Goal: Communication & Community: Answer question/provide support

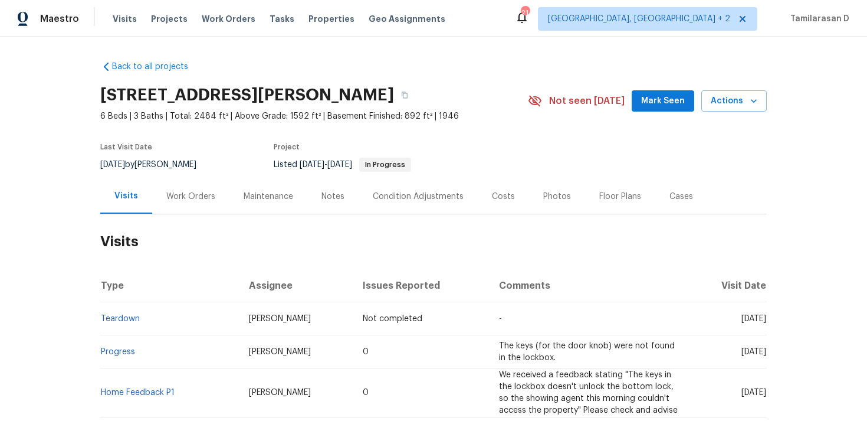
click at [167, 199] on div "Work Orders" at bounding box center [190, 197] width 49 height 12
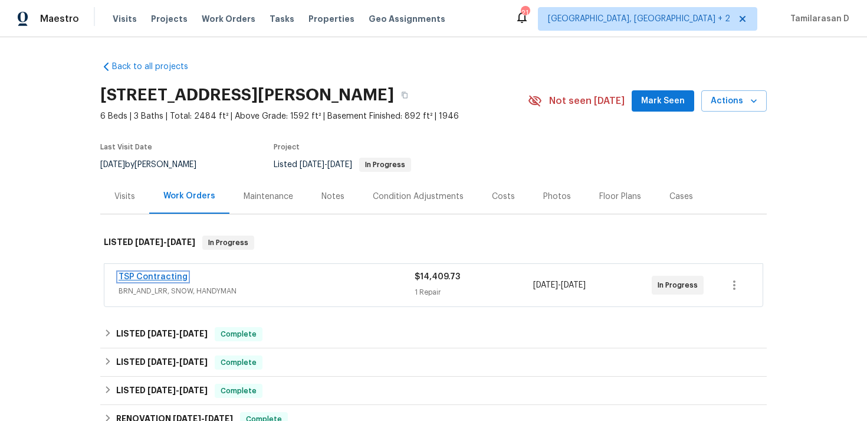
click at [139, 278] on link "TSP Contracting" at bounding box center [153, 277] width 69 height 8
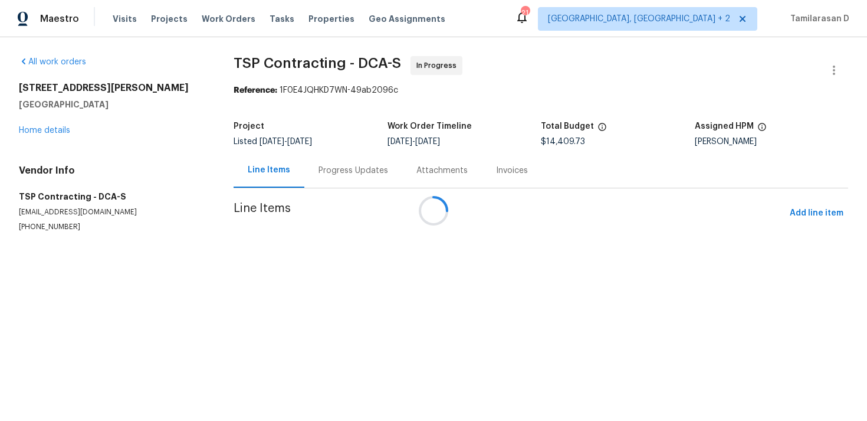
click at [318, 175] on div at bounding box center [433, 210] width 867 height 421
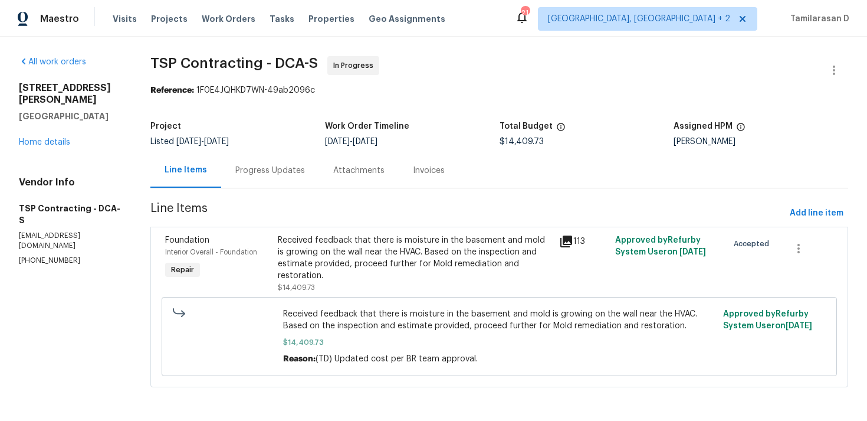
click at [293, 179] on div "Progress Updates" at bounding box center [270, 170] width 98 height 35
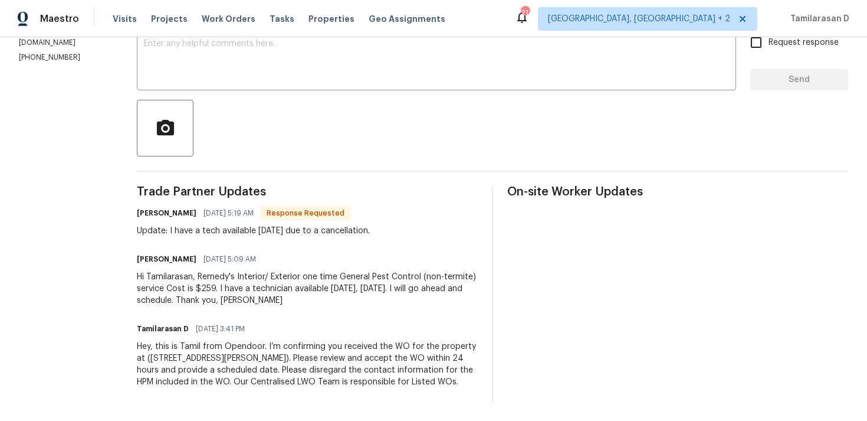
scroll to position [227, 0]
click at [232, 225] on div "Update: I have a tech available [DATE] due to a cancellation." at bounding box center [253, 231] width 233 height 12
click at [268, 225] on div "Update: I have a tech available [DATE] due to a cancellation." at bounding box center [253, 231] width 233 height 12
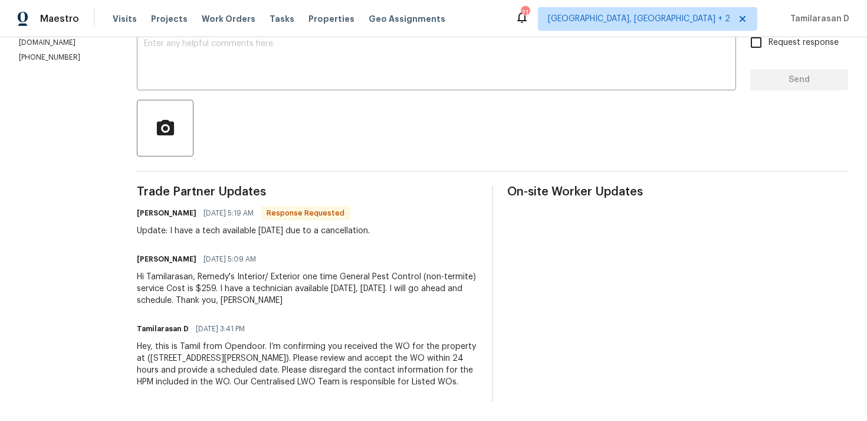
click at [268, 225] on div "Update: I have a tech available [DATE] due to a cancellation." at bounding box center [253, 231] width 233 height 12
click at [273, 236] on div "Trade Partner Updates Brandon 08/12/2025 5:19 AM Response Requested Update: I h…" at bounding box center [307, 294] width 341 height 216
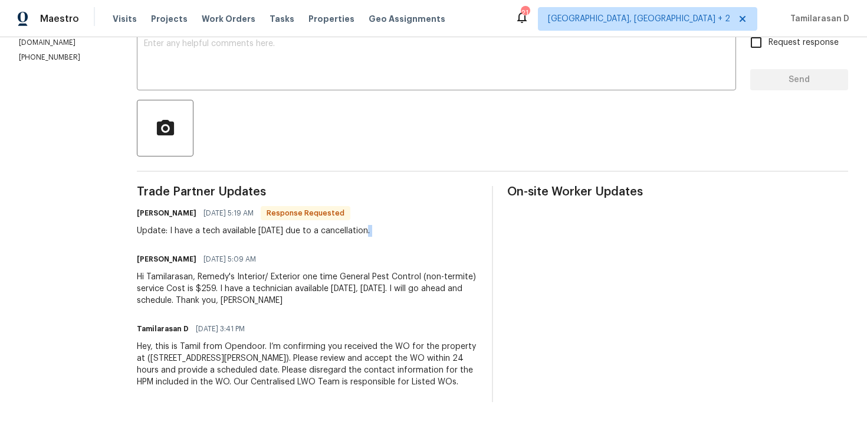
click at [273, 236] on div "Trade Partner Updates Brandon 08/12/2025 5:19 AM Response Requested Update: I h…" at bounding box center [307, 294] width 341 height 216
click at [258, 230] on div "Update: I have a tech available today due to a cancellation." at bounding box center [253, 231] width 233 height 12
click at [251, 297] on div "Hi Tamilarasan, Remedy's Interior/ Exterior one time General Pest Control (non-…" at bounding box center [307, 288] width 341 height 35
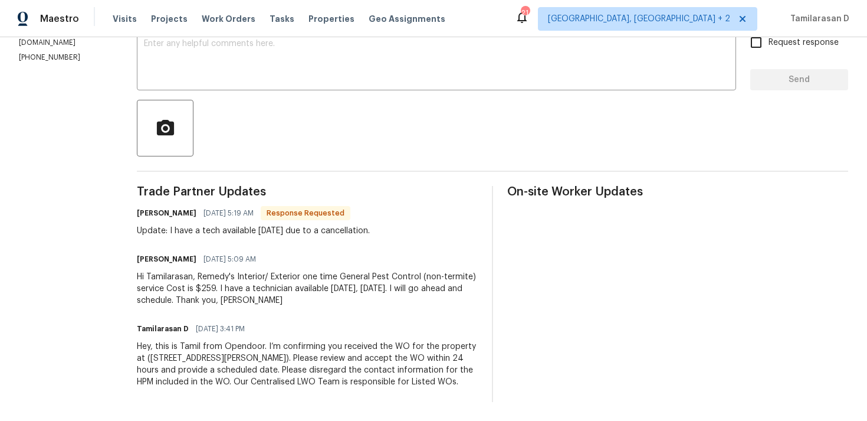
click at [251, 297] on div "Hi Tamilarasan, Remedy's Interior/ Exterior one time General Pest Control (non-…" at bounding box center [307, 288] width 341 height 35
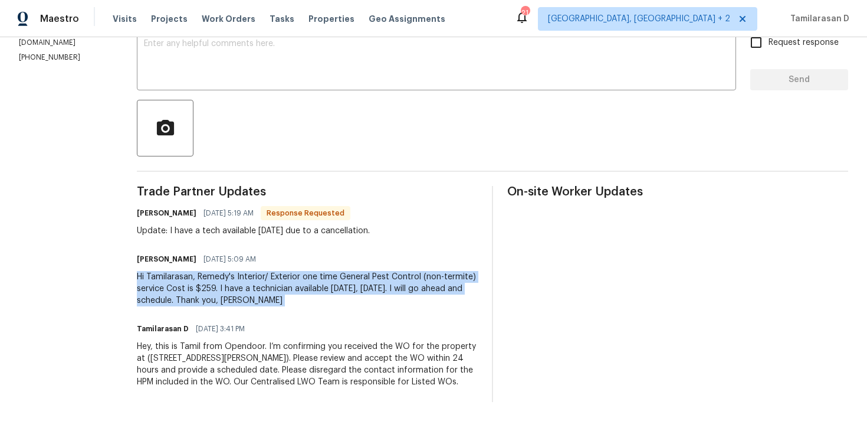
scroll to position [0, 0]
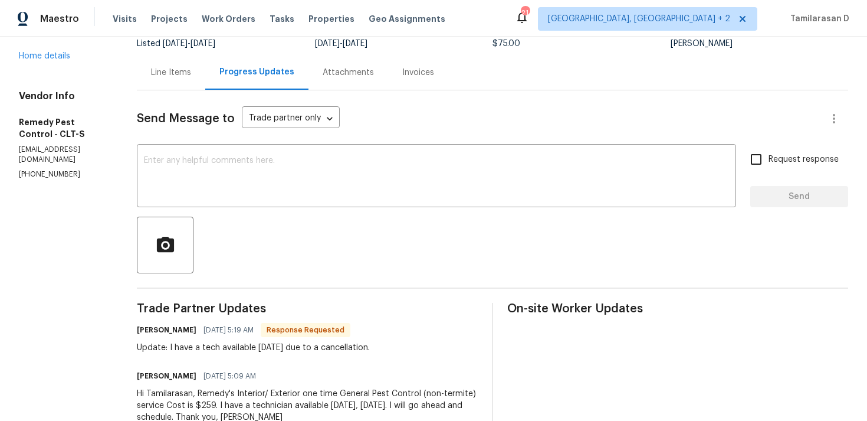
scroll to position [107, 0]
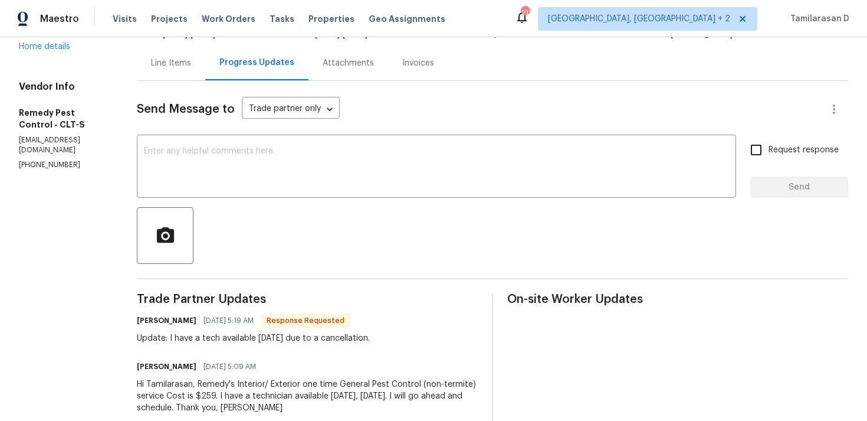
click at [214, 326] on div "[PERSON_NAME] [DATE] 5:19 AM Response Requested" at bounding box center [253, 320] width 233 height 17
click at [214, 326] on div "Brandon 08/12/2025 5:19 AM Response Requested" at bounding box center [253, 320] width 233 height 17
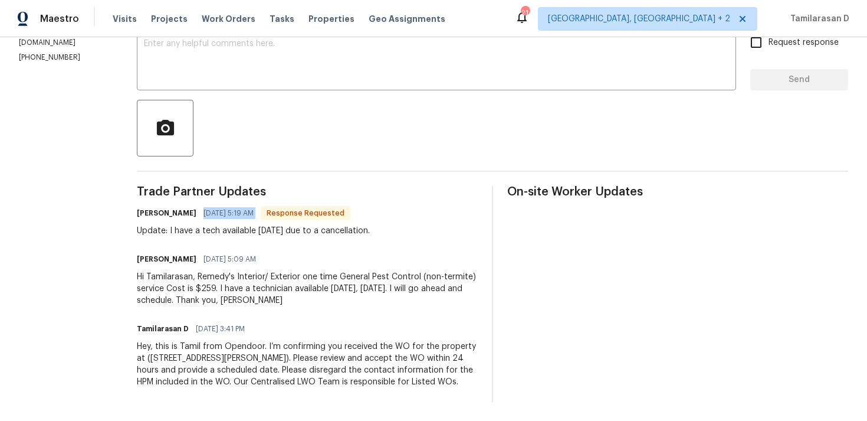
click at [213, 288] on div "Hi Tamilarasan, Remedy's Interior/ Exterior one time General Pest Control (non-…" at bounding box center [307, 288] width 341 height 35
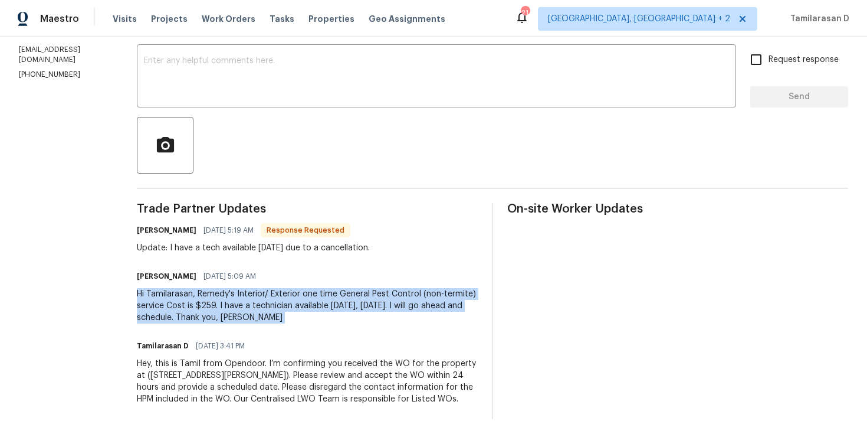
scroll to position [0, 0]
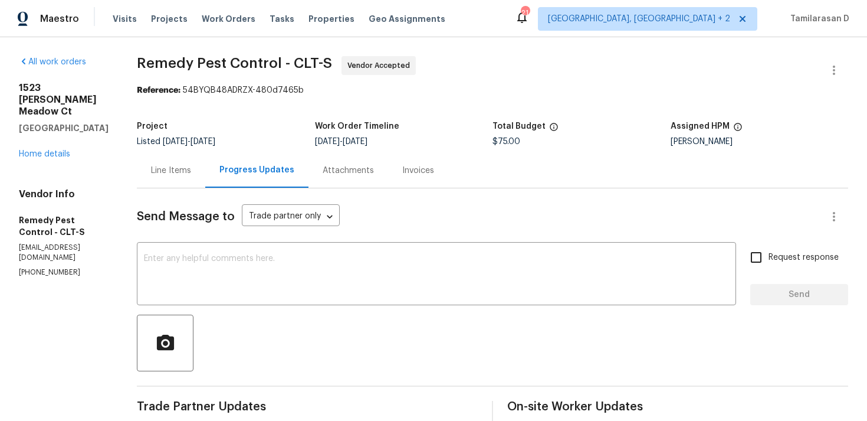
click at [181, 163] on div "Line Items" at bounding box center [171, 170] width 68 height 35
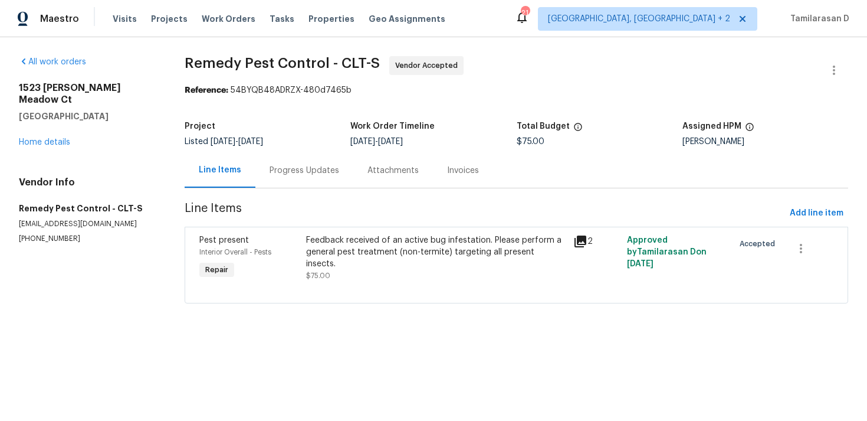
click at [396, 267] on div "Feedback received of an active bug infestation. Please perform a general pest t…" at bounding box center [436, 257] width 260 height 47
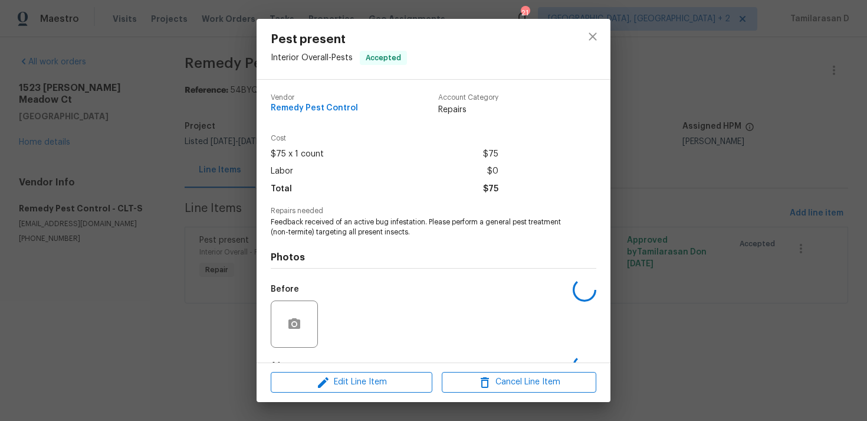
scroll to position [74, 0]
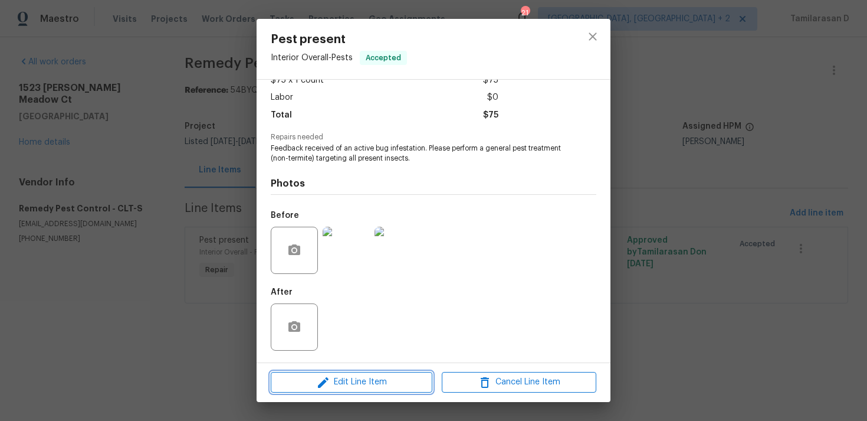
click at [352, 380] on span "Edit Line Item" at bounding box center [351, 382] width 155 height 15
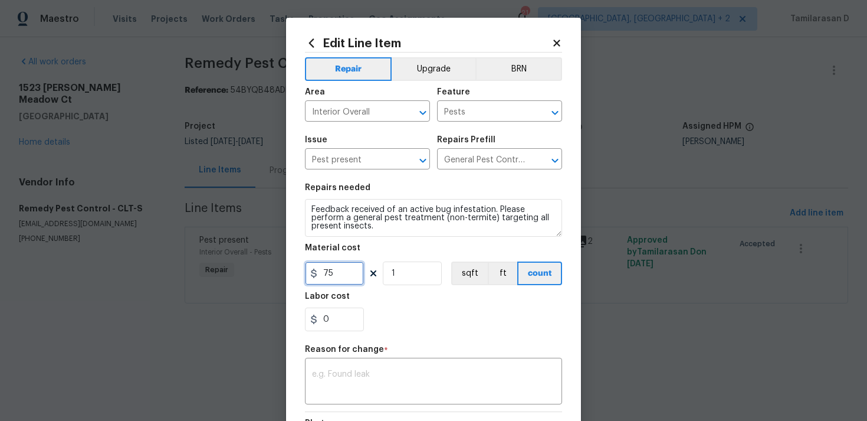
click at [332, 273] on input "75" at bounding box center [334, 273] width 59 height 24
type input "259"
click at [334, 367] on div "x ​" at bounding box center [433, 382] width 257 height 44
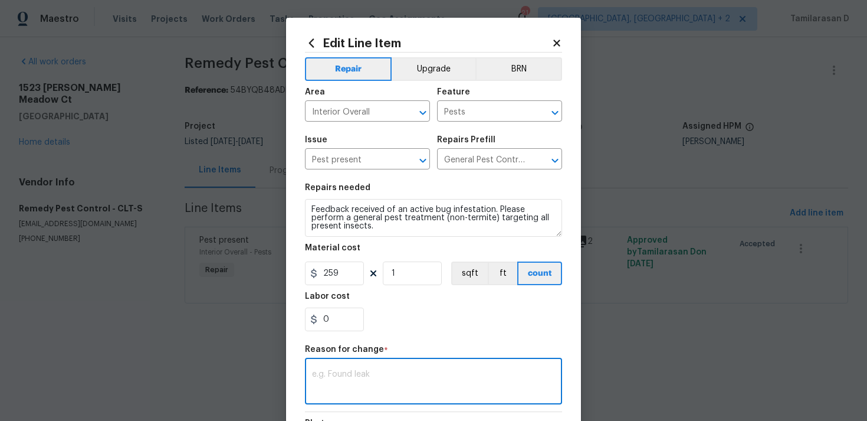
paste textarea "(TD) Updated per vendor’s final cost."
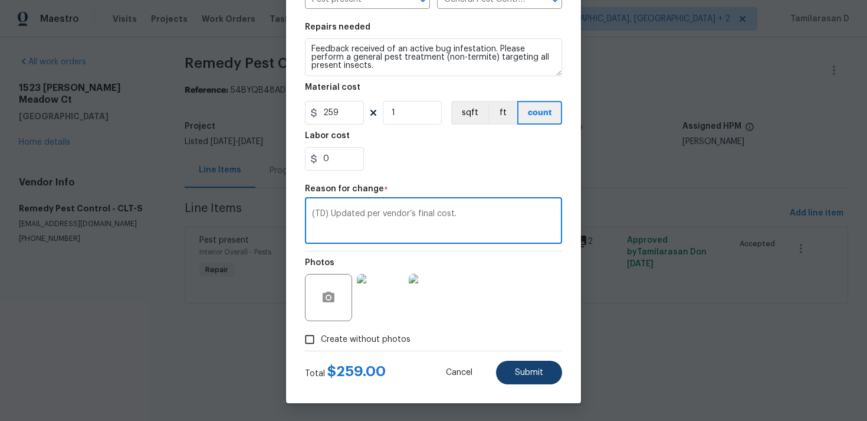
type textarea "(TD) Updated per vendor’s final cost."
click at [531, 368] on span "Submit" at bounding box center [529, 372] width 28 height 9
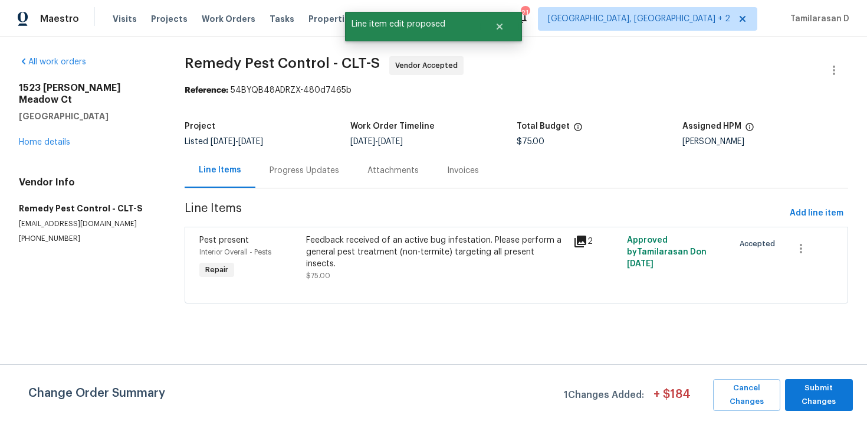
scroll to position [0, 0]
click at [804, 402] on span "Submit Changes" at bounding box center [819, 394] width 56 height 27
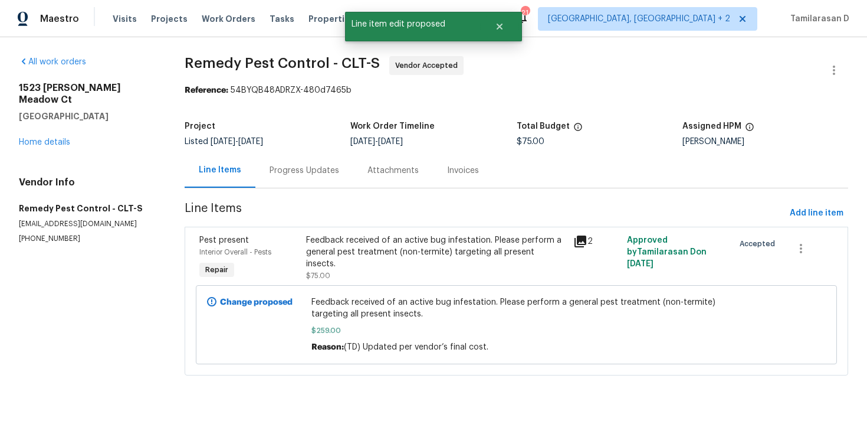
click at [298, 173] on div "Progress Updates" at bounding box center [305, 171] width 70 height 12
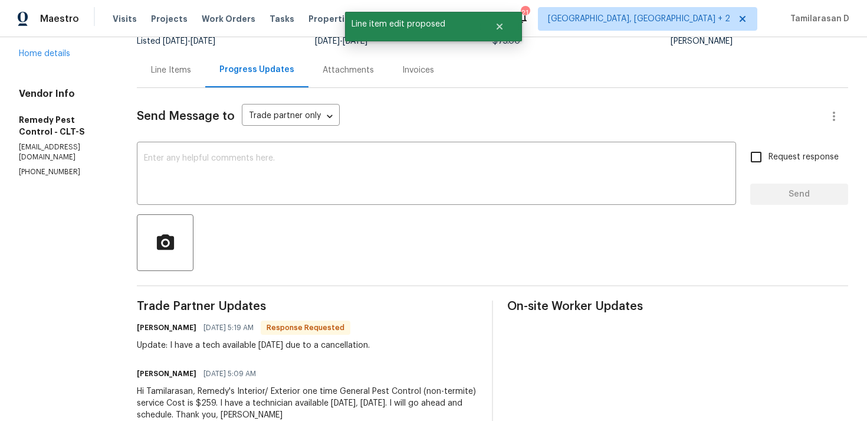
scroll to position [147, 0]
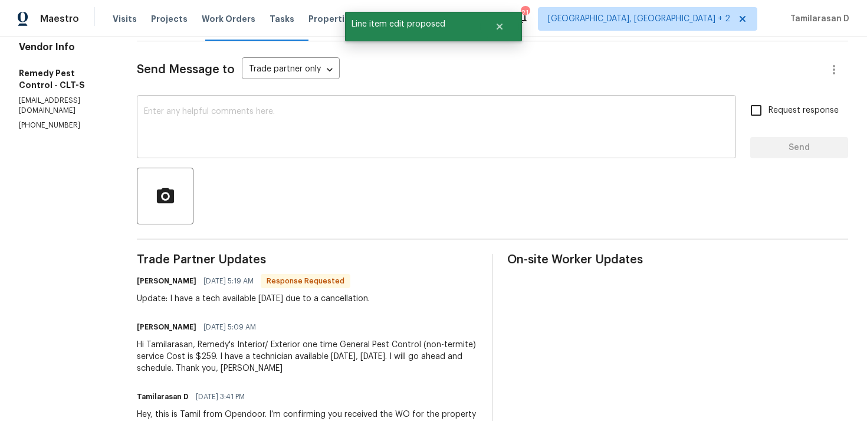
click at [203, 118] on textarea at bounding box center [436, 127] width 585 height 41
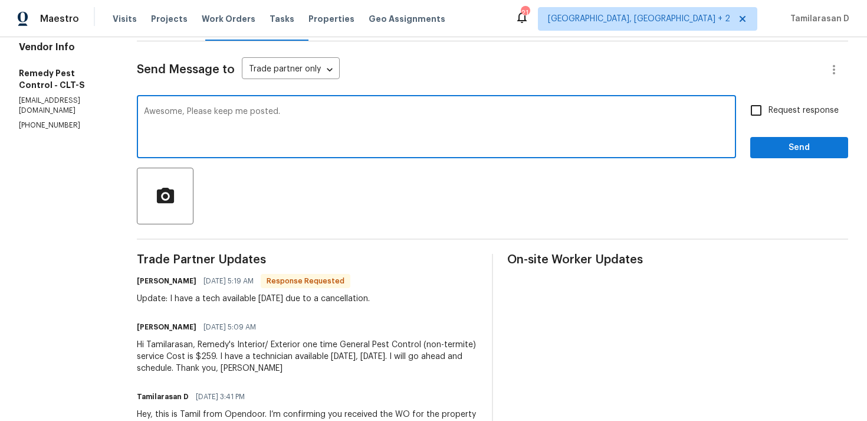
type textarea "Awesome, Please keep me posted."
click at [770, 108] on span "Request response" at bounding box center [804, 110] width 70 height 12
click at [769, 108] on input "Request response" at bounding box center [756, 110] width 25 height 25
checkbox input "true"
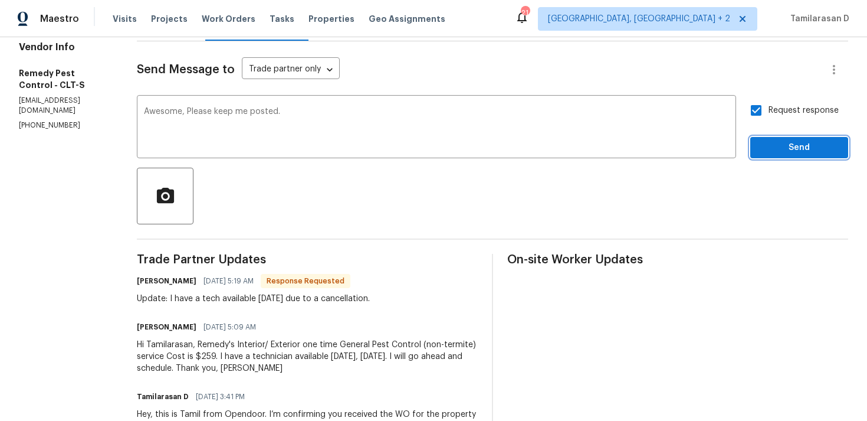
click at [800, 148] on span "Send" at bounding box center [799, 147] width 79 height 15
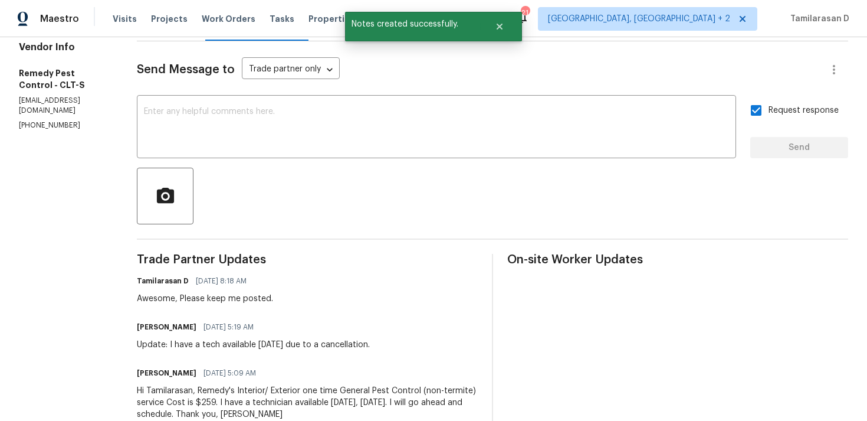
click at [200, 398] on div "Hi Tamilarasan, Remedy's Interior/ Exterior one time General Pest Control (non-…" at bounding box center [307, 402] width 341 height 35
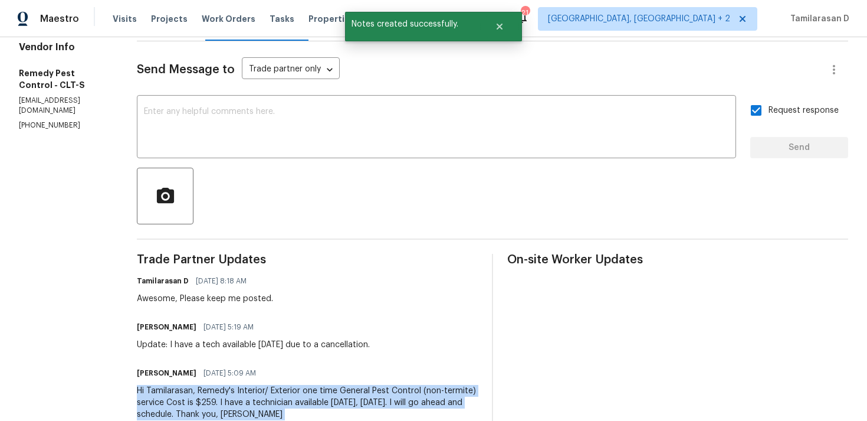
copy div "Hi Tamilarasan, Remedy's Interior/ Exterior one time General Pest Control (non-…"
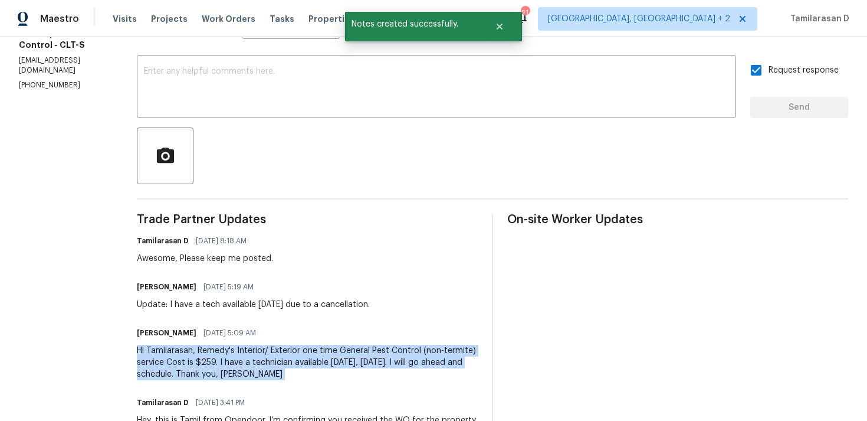
scroll to position [258, 0]
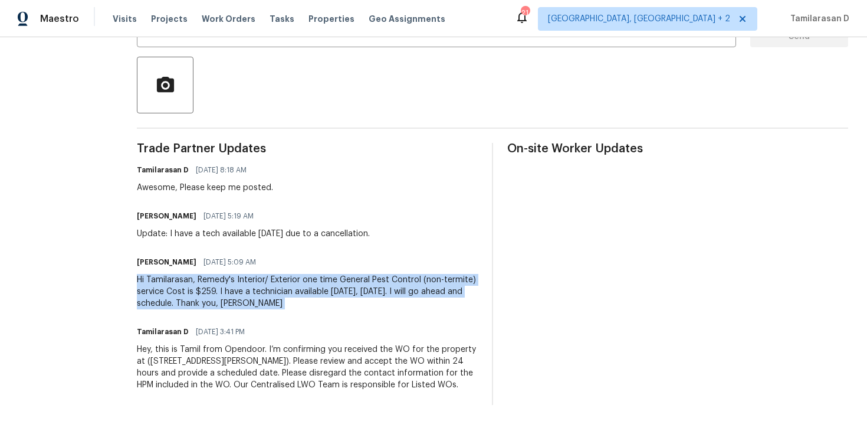
copy div "Hi Tamilarasan, Remedy's Interior/ Exterior one time General Pest Control (non-…"
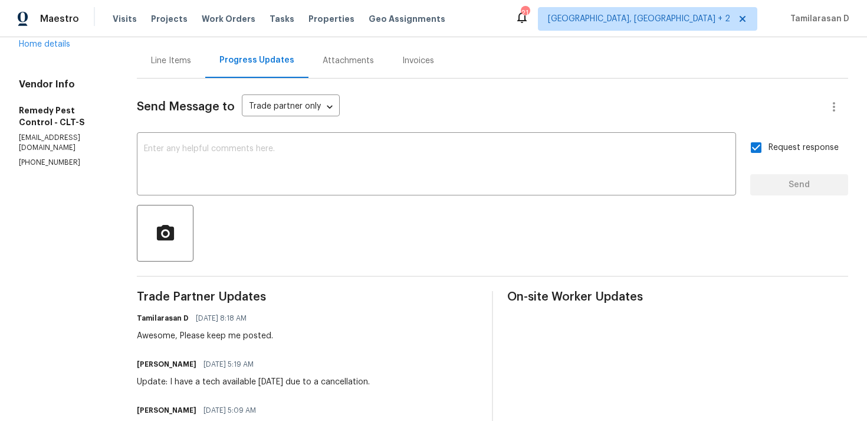
scroll to position [0, 0]
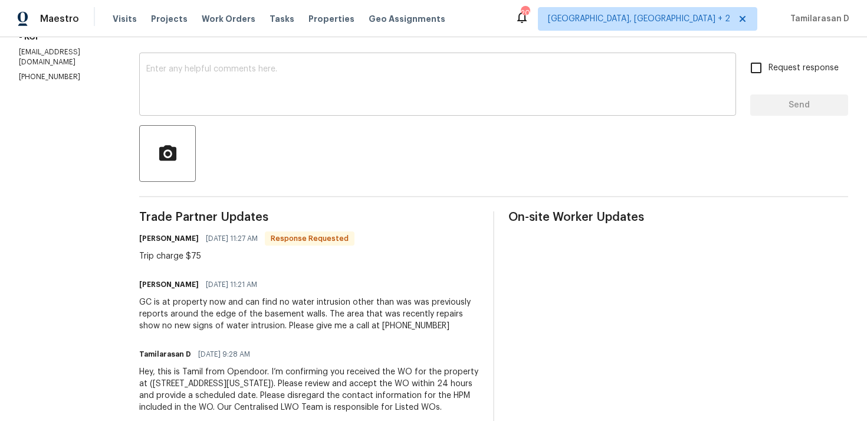
scroll to position [196, 0]
click at [235, 298] on div "GC is at property now and can find no water intrusion other than was was previo…" at bounding box center [309, 312] width 340 height 35
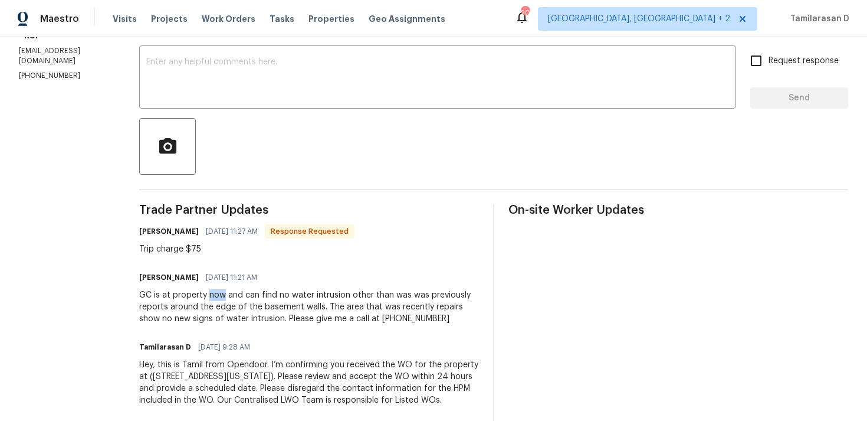
click at [235, 298] on div "GC is at property now and can find no water intrusion other than was was previo…" at bounding box center [309, 306] width 340 height 35
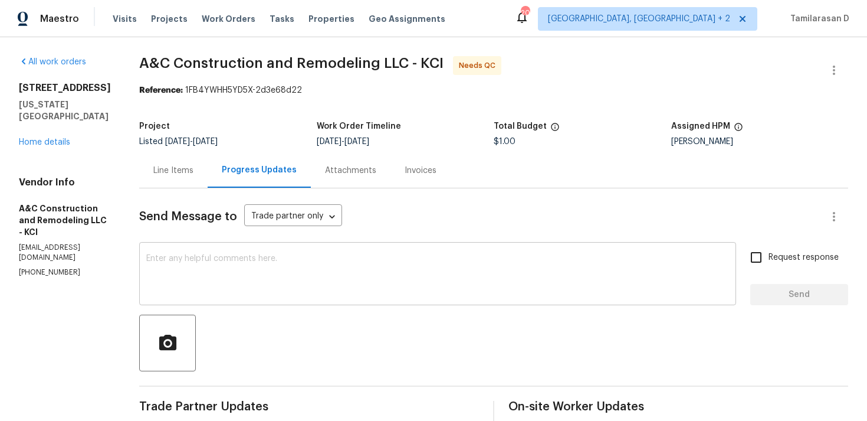
scroll to position [66, 0]
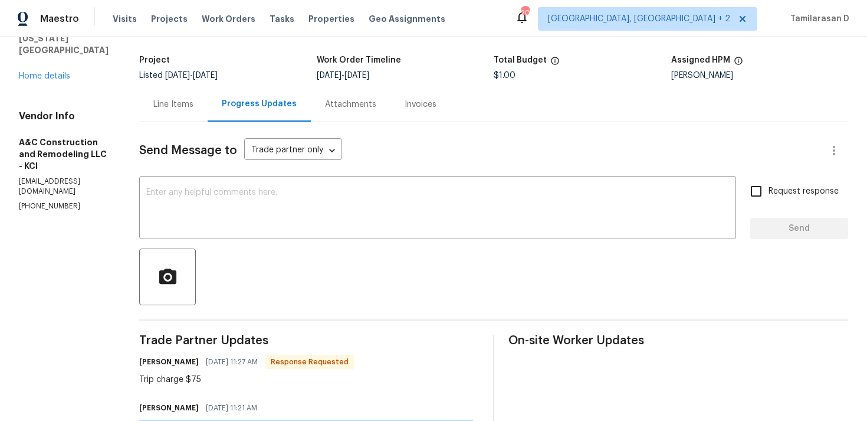
click at [191, 117] on div "Line Items" at bounding box center [173, 104] width 68 height 35
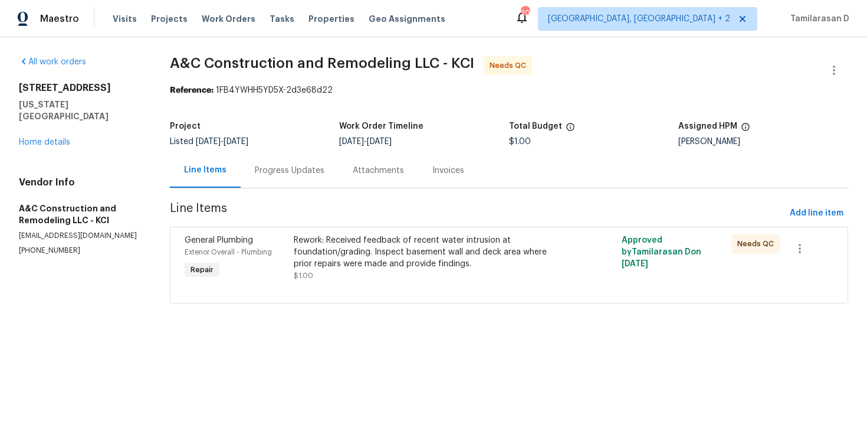
click at [362, 245] on div "Rework: Received feedback of recent water intrusion at foundation/grading. Insp…" at bounding box center [427, 251] width 266 height 35
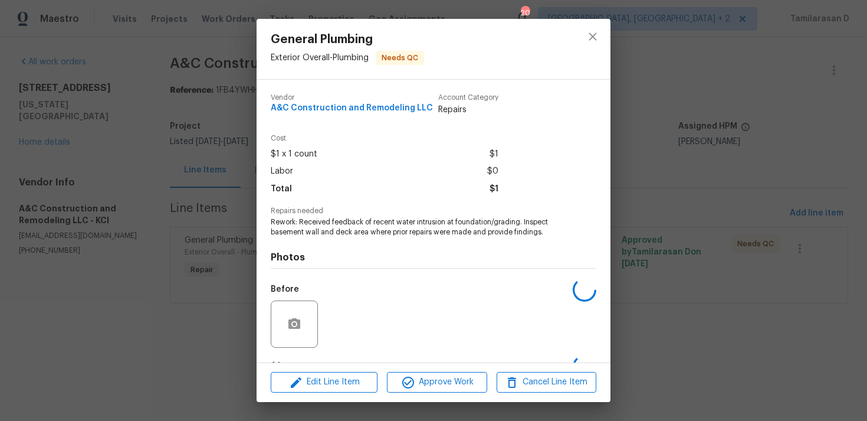
scroll to position [74, 0]
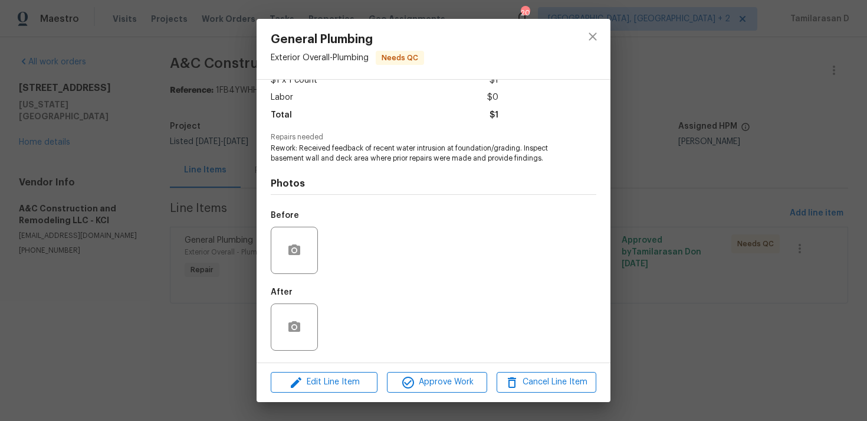
click at [169, 239] on div "General Plumbing Exterior Overall - Plumbing Needs QC Vendor A&C Construction a…" at bounding box center [433, 210] width 867 height 421
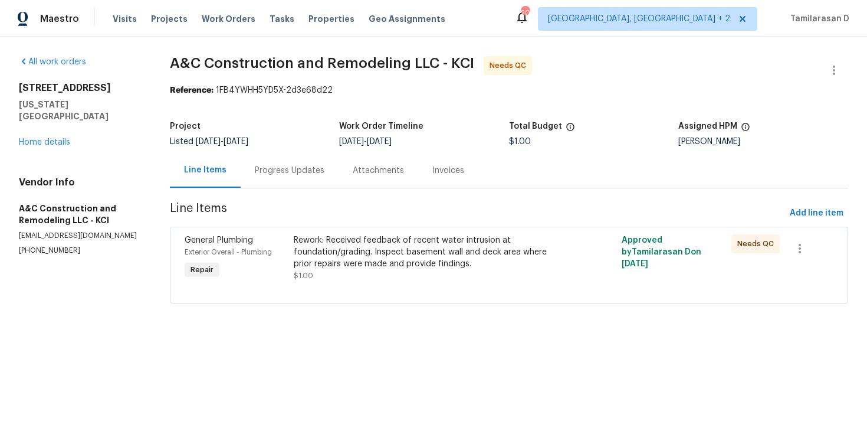
click at [258, 157] on div "Progress Updates" at bounding box center [290, 170] width 98 height 35
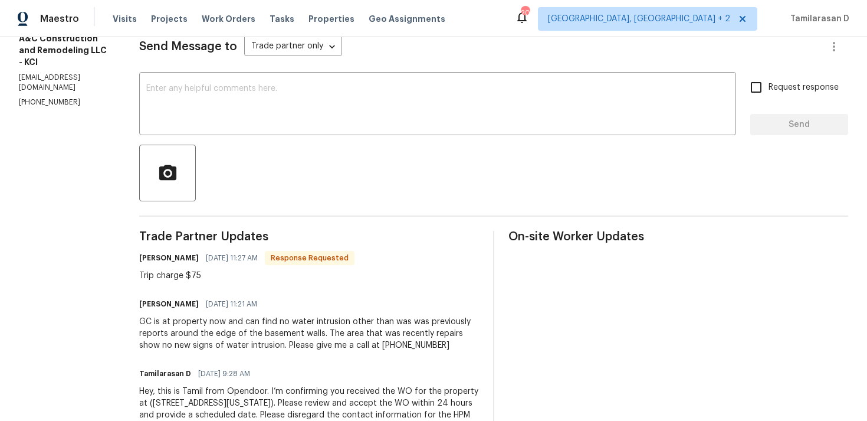
scroll to position [209, 0]
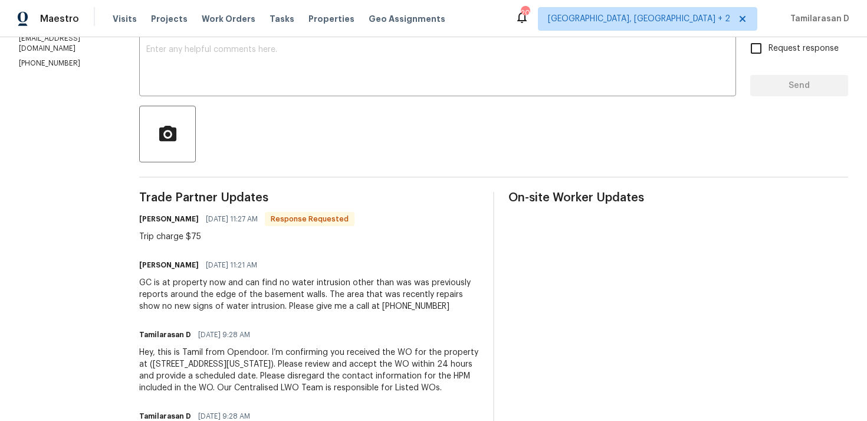
click at [263, 298] on div "GC is at property now and can find no water intrusion other than was was previo…" at bounding box center [309, 294] width 340 height 35
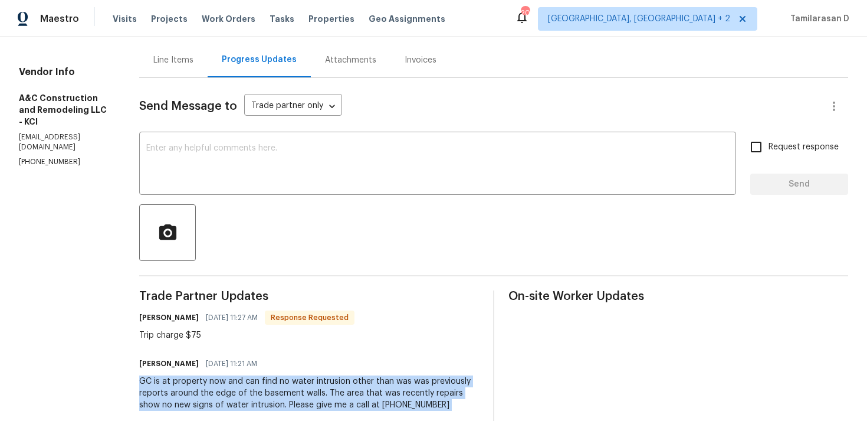
scroll to position [86, 0]
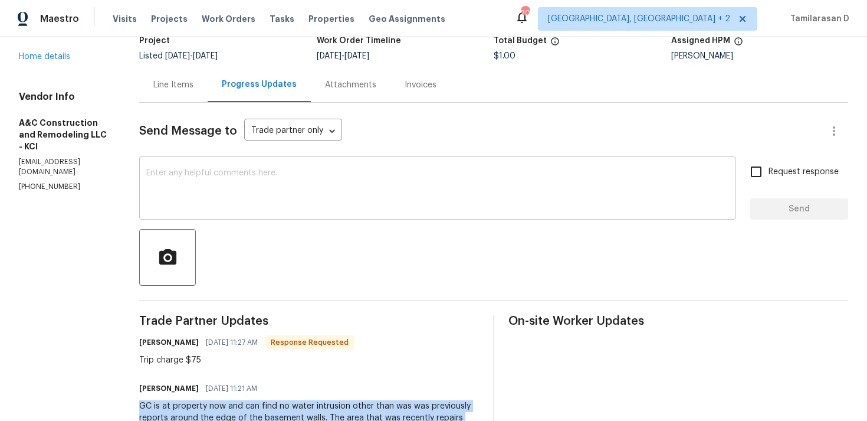
click at [212, 201] on textarea at bounding box center [437, 189] width 583 height 41
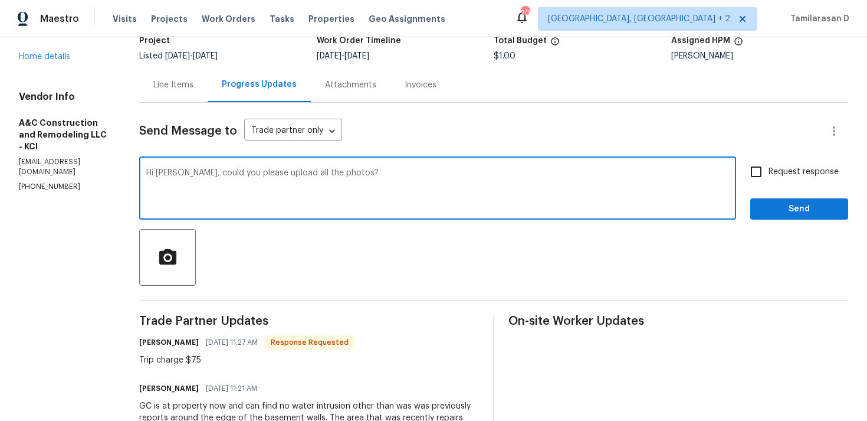
type textarea "Hi Charles, could you please upload all the photos?"
click at [764, 170] on input "Request response" at bounding box center [756, 171] width 25 height 25
checkbox input "true"
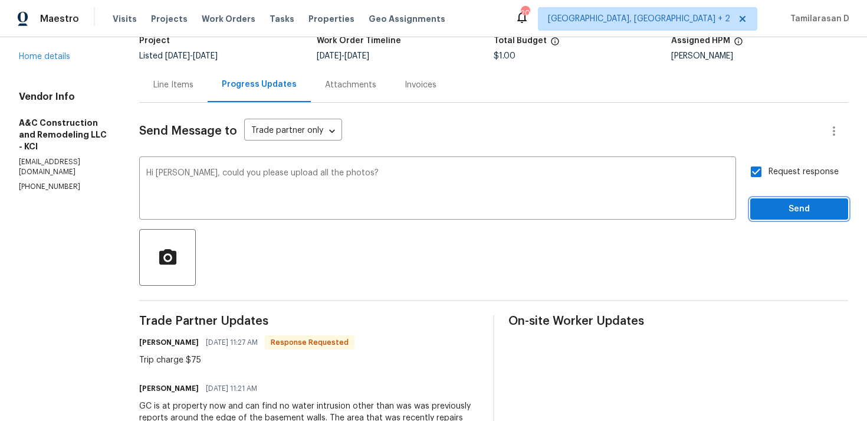
click at [780, 215] on span "Send" at bounding box center [799, 209] width 79 height 15
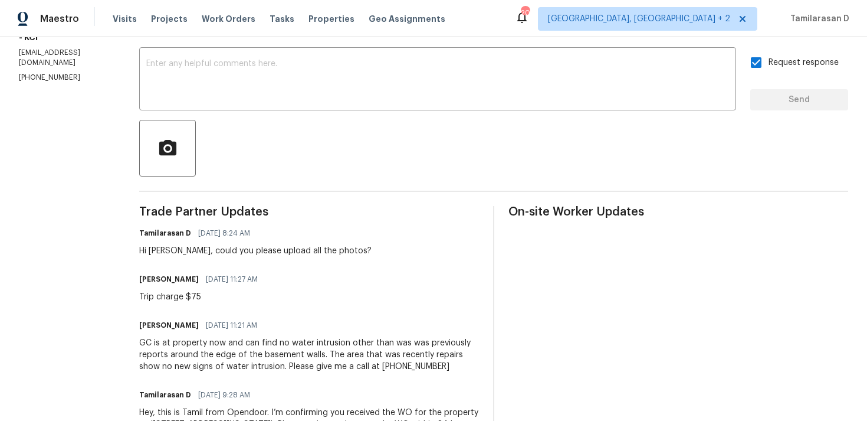
scroll to position [333, 0]
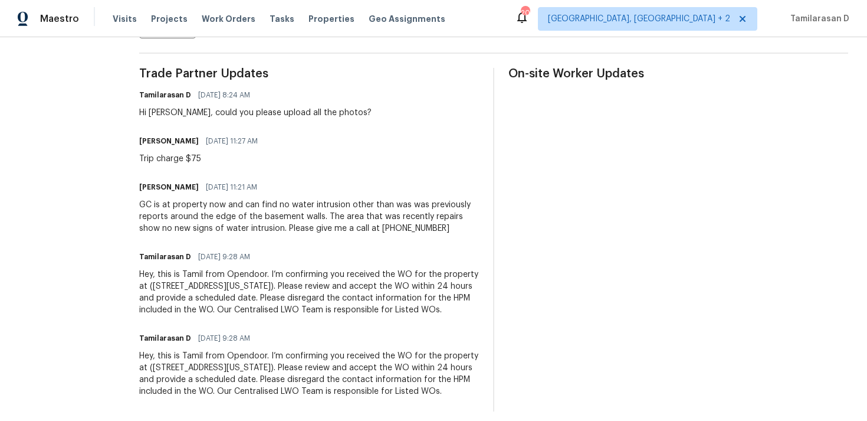
click at [411, 232] on div "GC is at property now and can find no water intrusion other than was was previo…" at bounding box center [309, 216] width 340 height 35
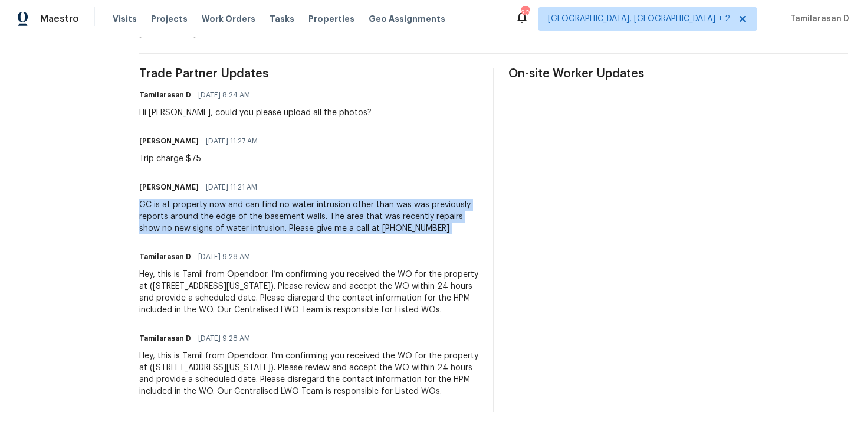
click at [415, 229] on div "GC is at property now and can find no water intrusion other than was was previo…" at bounding box center [309, 216] width 340 height 35
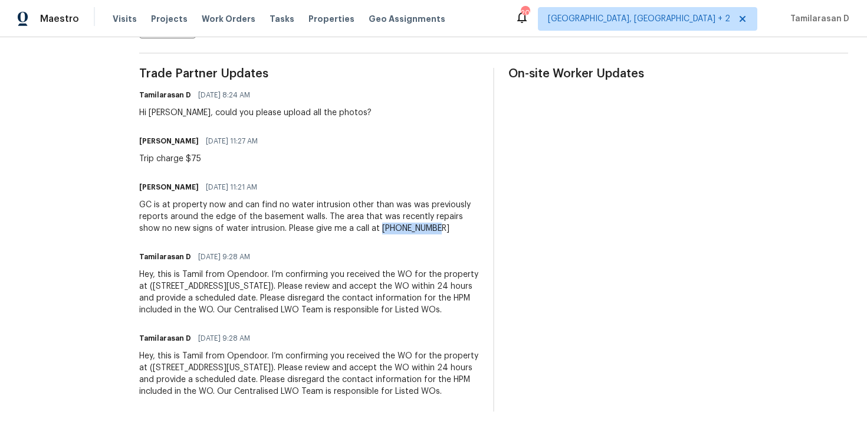
drag, startPoint x: 401, startPoint y: 229, endPoint x: 468, endPoint y: 228, distance: 67.2
click at [468, 228] on div "GC is at property now and can find no water intrusion other than was was previo…" at bounding box center [309, 216] width 340 height 35
copy div "816-668-2362"
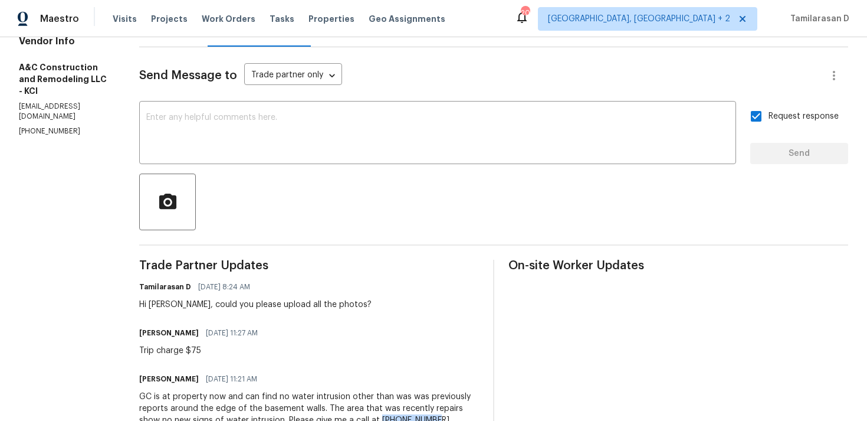
scroll to position [0, 0]
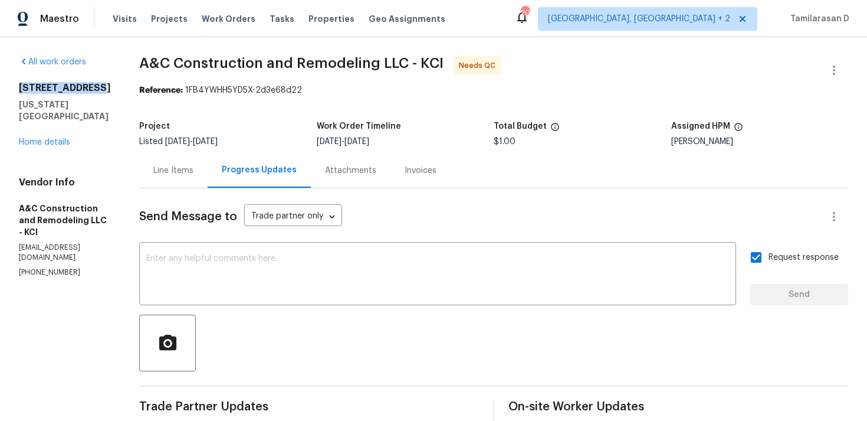
drag, startPoint x: 18, startPoint y: 87, endPoint x: 107, endPoint y: 87, distance: 89.1
click at [107, 87] on div "All work orders 7300 NW 73rd St Kansas City, MO 64152 Home details Vendor Info …" at bounding box center [433, 400] width 867 height 726
copy h2 "7300 NW 73rd St"
click at [437, 293] on textarea at bounding box center [437, 274] width 583 height 41
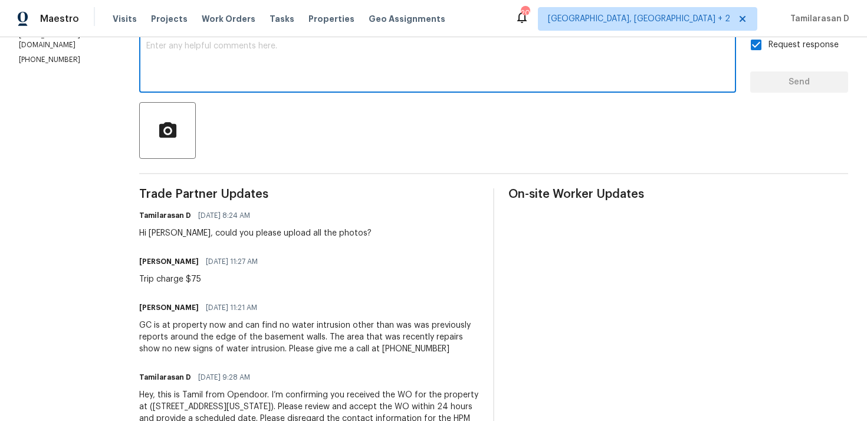
scroll to position [206, 0]
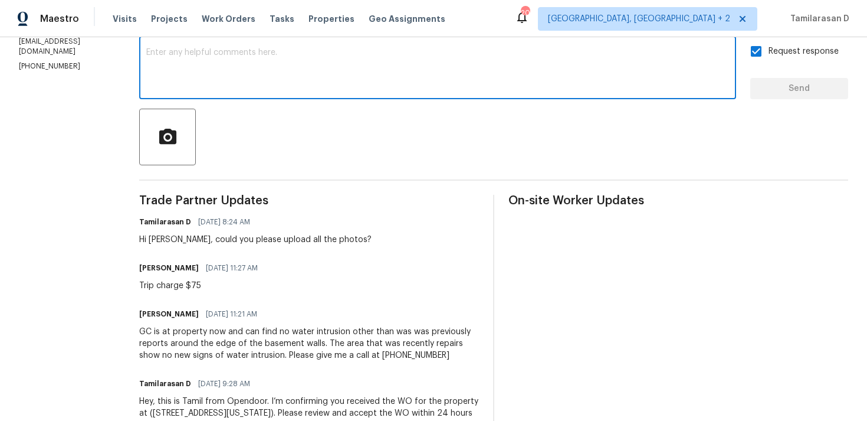
click at [215, 286] on div "Trip charge $75" at bounding box center [202, 286] width 126 height 12
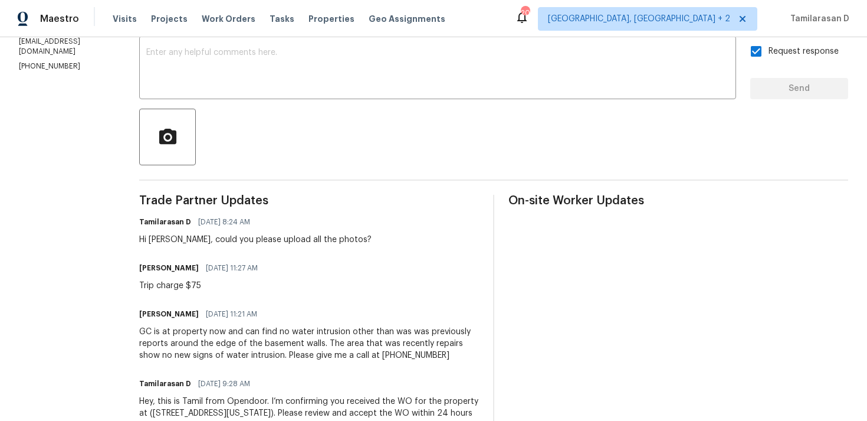
click at [215, 286] on div "Trip charge $75" at bounding box center [202, 286] width 126 height 12
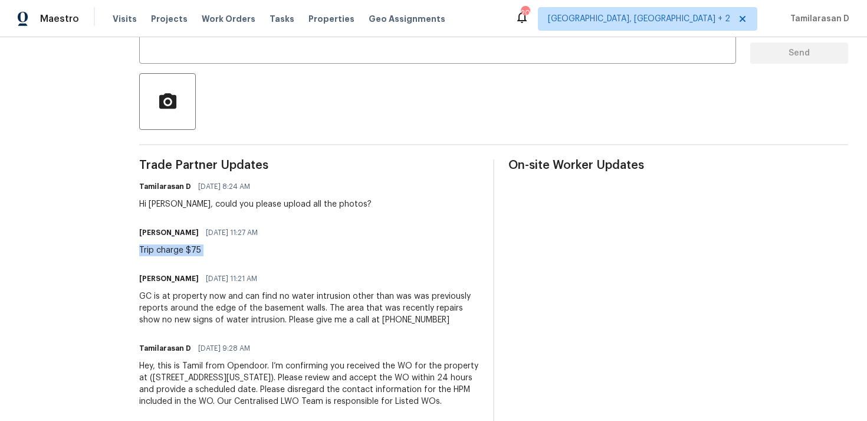
scroll to position [229, 0]
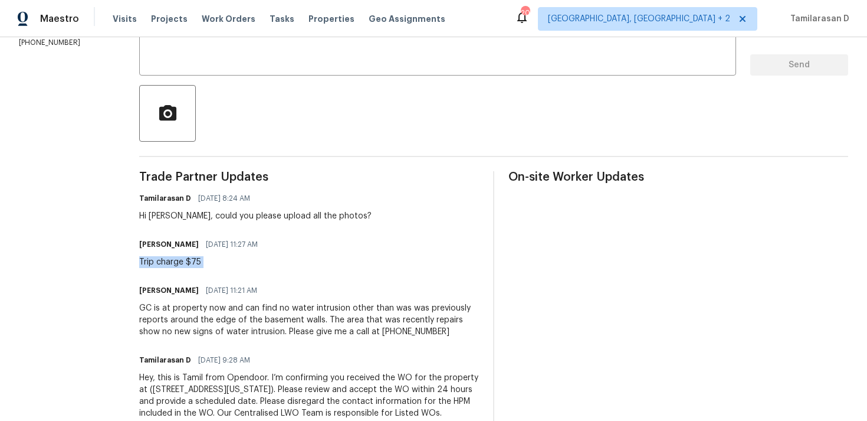
click at [183, 303] on div "GC is at property now and can find no water intrusion other than was was previo…" at bounding box center [309, 319] width 340 height 35
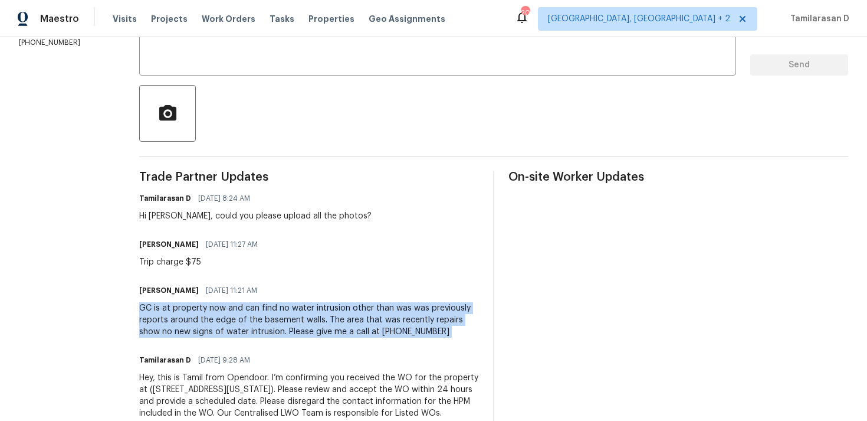
copy div "GC is at property now and can find no water intrusion other than was was previo…"
click at [179, 259] on div "Trip charge $75" at bounding box center [202, 262] width 126 height 12
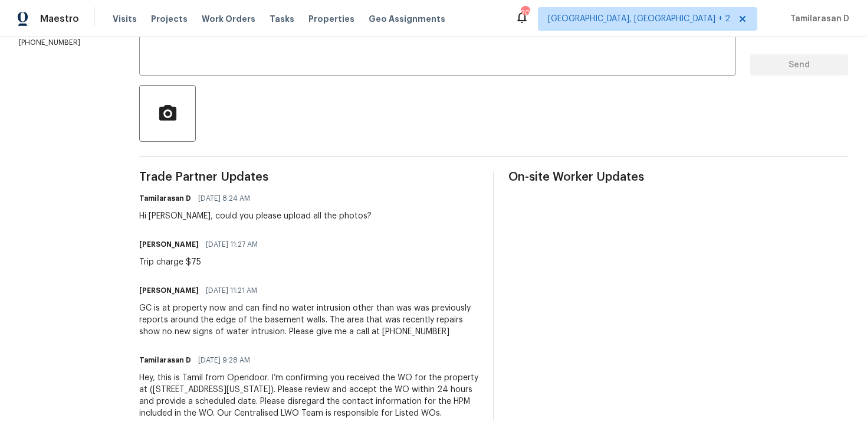
click at [179, 259] on div "Trip charge $75" at bounding box center [202, 262] width 126 height 12
copy div "Trip charge $75"
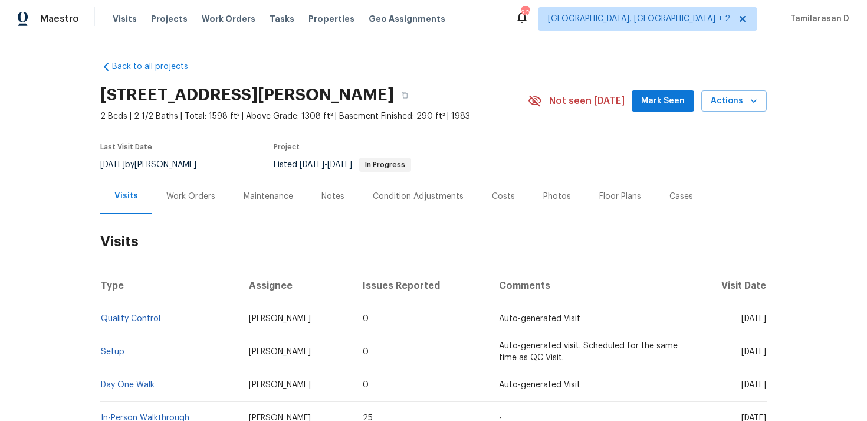
click at [191, 202] on div "Work Orders" at bounding box center [190, 196] width 77 height 35
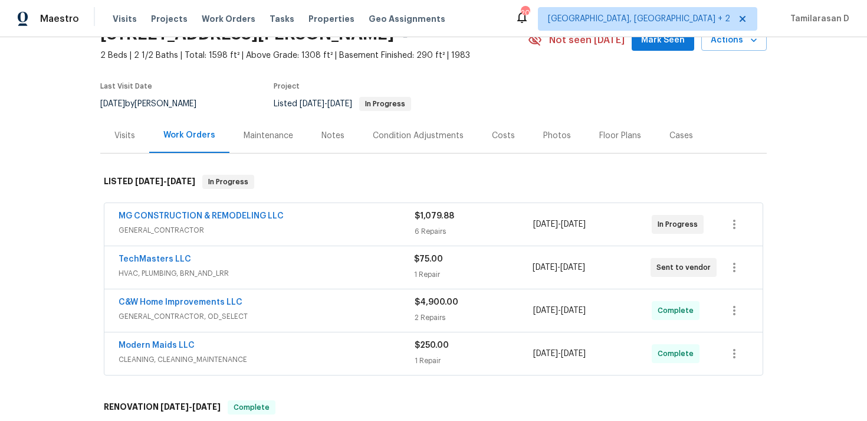
scroll to position [66, 0]
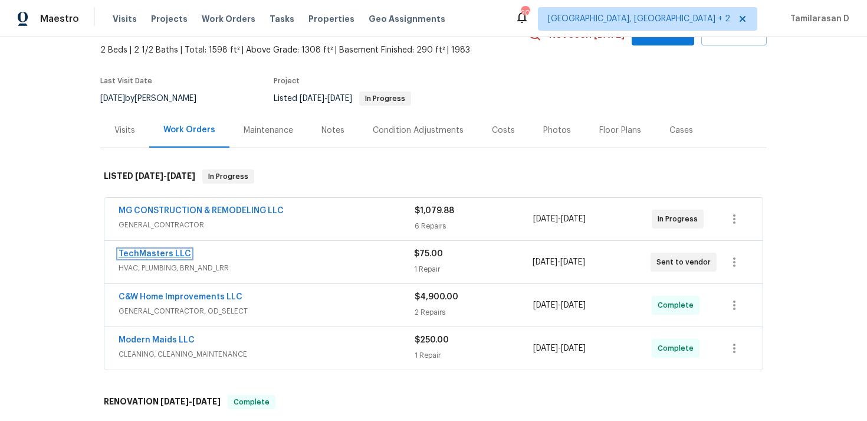
click at [159, 256] on link "TechMasters LLC" at bounding box center [155, 254] width 73 height 8
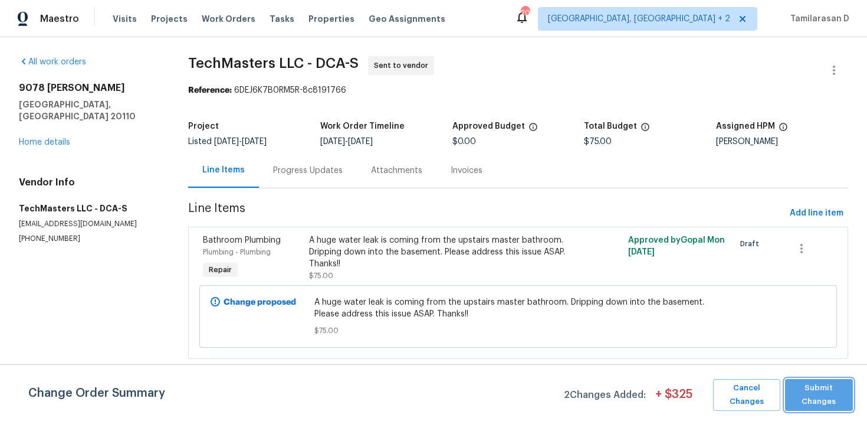
click at [826, 395] on span "Submit Changes" at bounding box center [819, 394] width 56 height 27
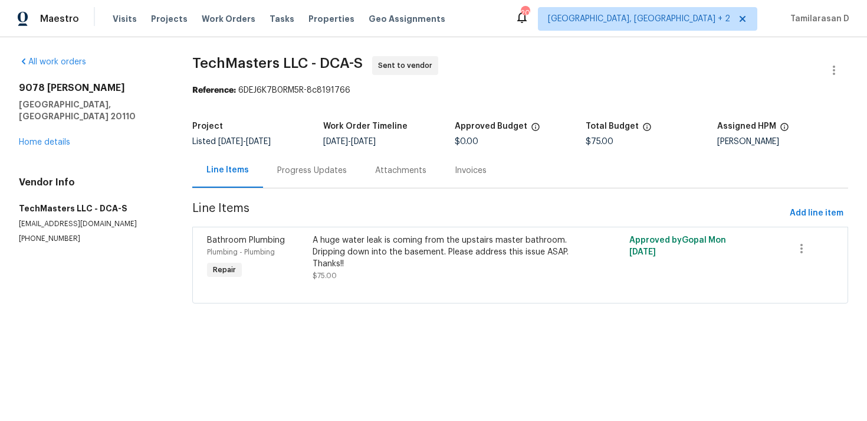
click at [309, 178] on div "Progress Updates" at bounding box center [312, 170] width 98 height 35
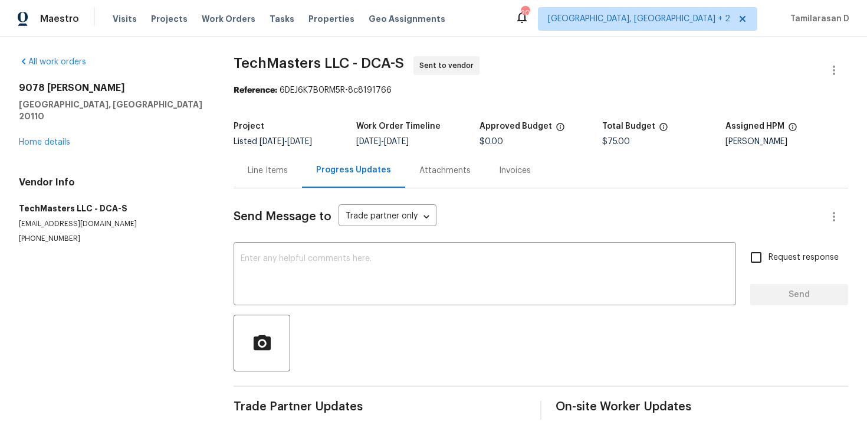
scroll to position [18, 0]
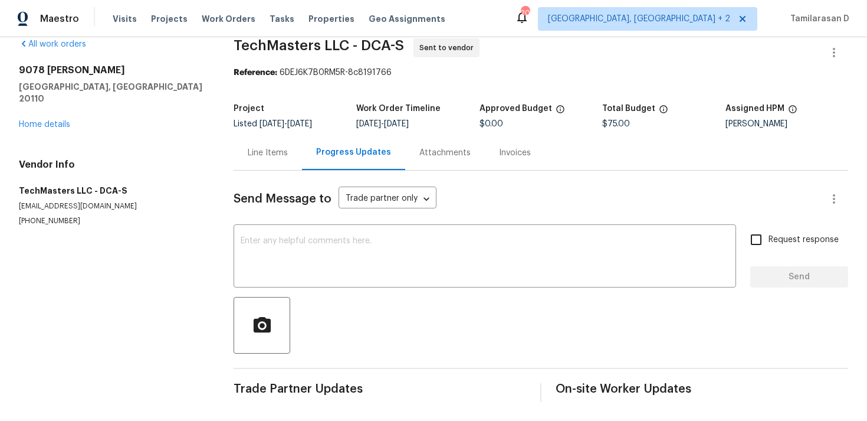
click at [283, 163] on div "Line Items" at bounding box center [268, 152] width 68 height 35
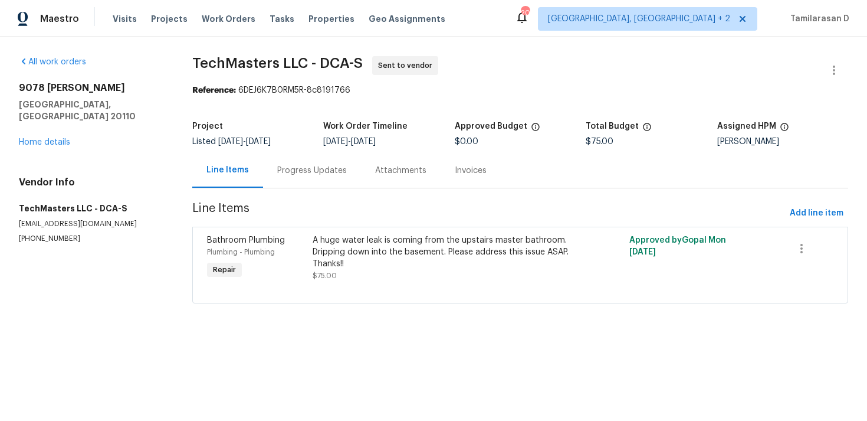
click at [290, 176] on div "Progress Updates" at bounding box center [312, 171] width 70 height 12
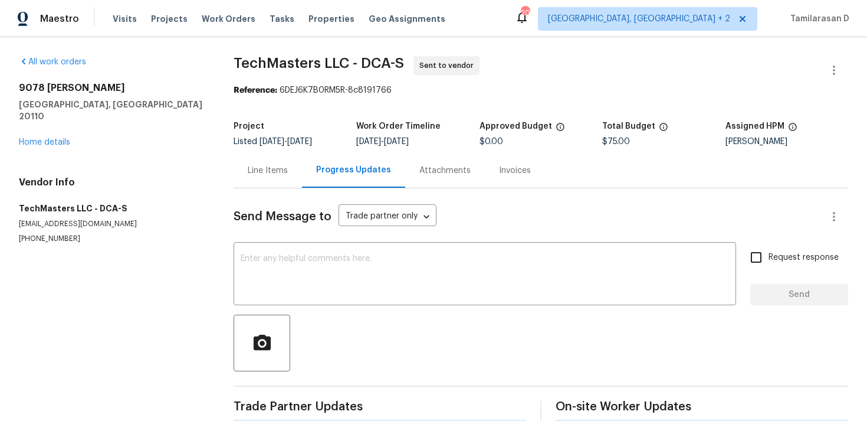
click at [260, 231] on div "Send Message to Trade partner only Trade partner only ​ x ​ Request response Se…" at bounding box center [541, 305] width 615 height 234
click at [251, 275] on textarea at bounding box center [485, 274] width 488 height 41
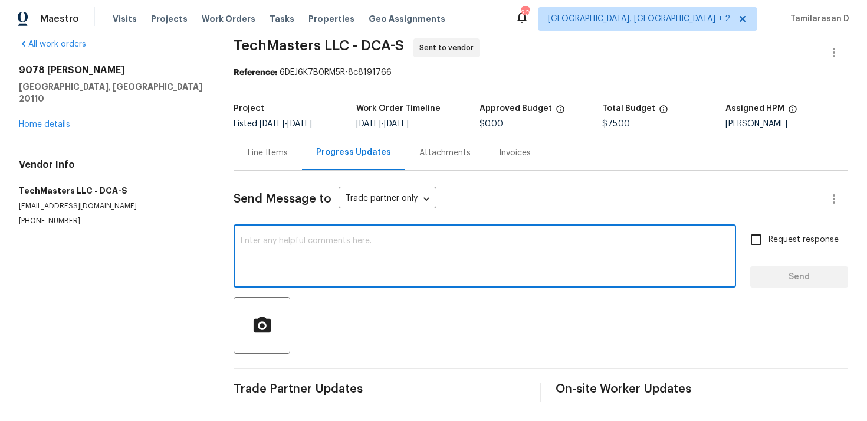
scroll to position [18, 0]
paste textarea "Hey, this is Tamil from Opendoor. I’m confirming you received the WO for the pr…"
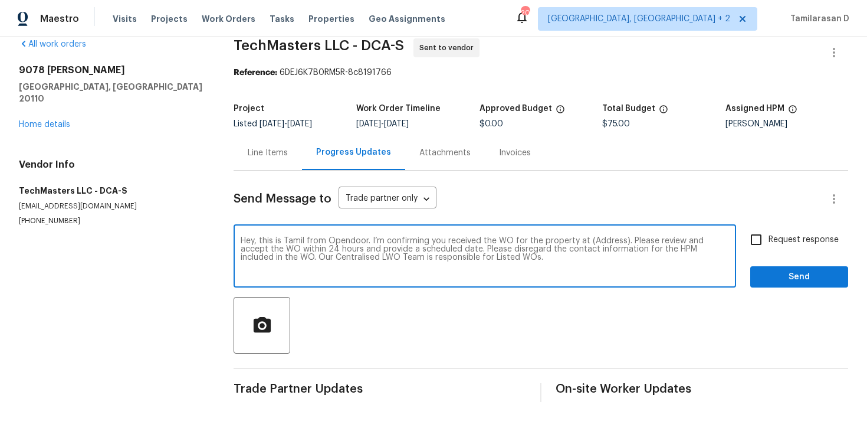
scroll to position [0, 0]
click at [606, 241] on textarea "Hey, this is Tamil from Opendoor. I’m confirming you received the WO for the pr…" at bounding box center [485, 257] width 488 height 41
paste textarea "[STREET_ADDRESS][PERSON_NAME]"
type textarea "Hey, this is Tamil from Opendoor. I’m confirming you received the WO for the pr…"
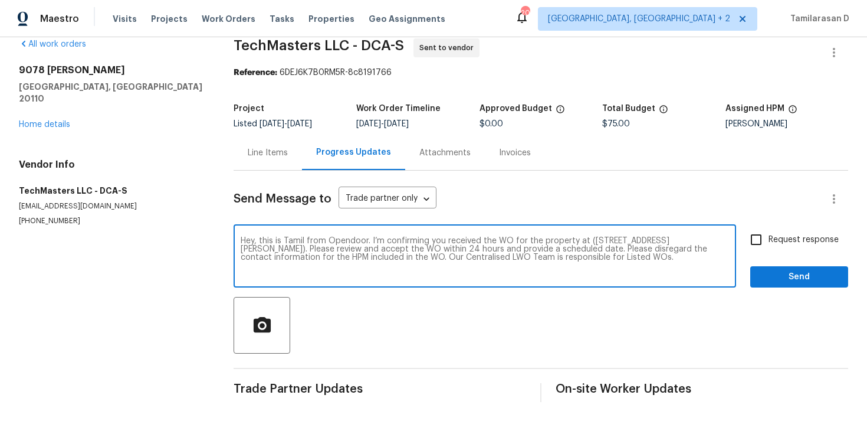
click at [766, 239] on input "Request response" at bounding box center [756, 239] width 25 height 25
checkbox input "true"
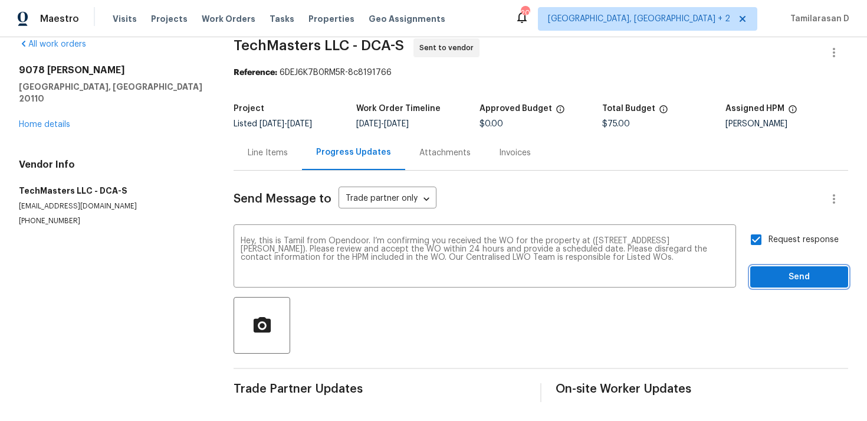
click at [808, 274] on span "Send" at bounding box center [799, 277] width 79 height 15
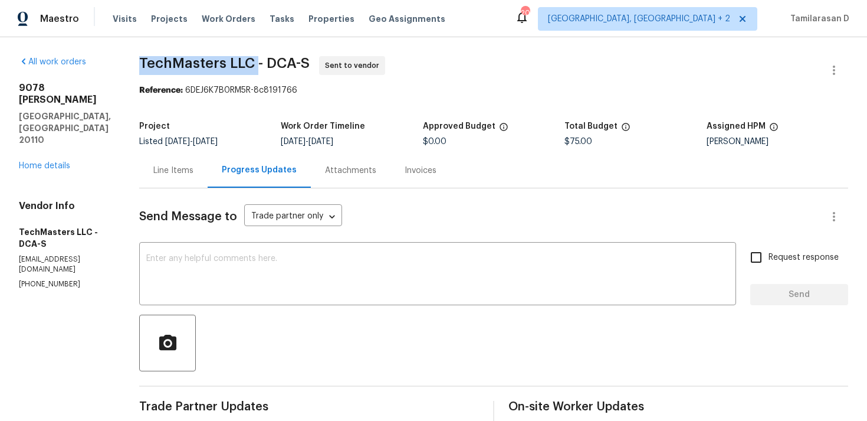
drag, startPoint x: 142, startPoint y: 60, endPoint x: 259, endPoint y: 64, distance: 117.4
click at [259, 64] on span "TechMasters LLC - DCA-S" at bounding box center [224, 63] width 170 height 14
copy span "TechMasters LLC"
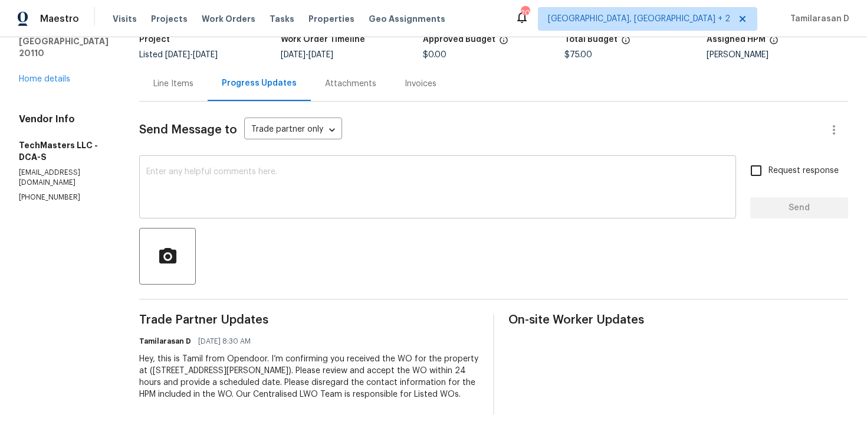
scroll to position [99, 0]
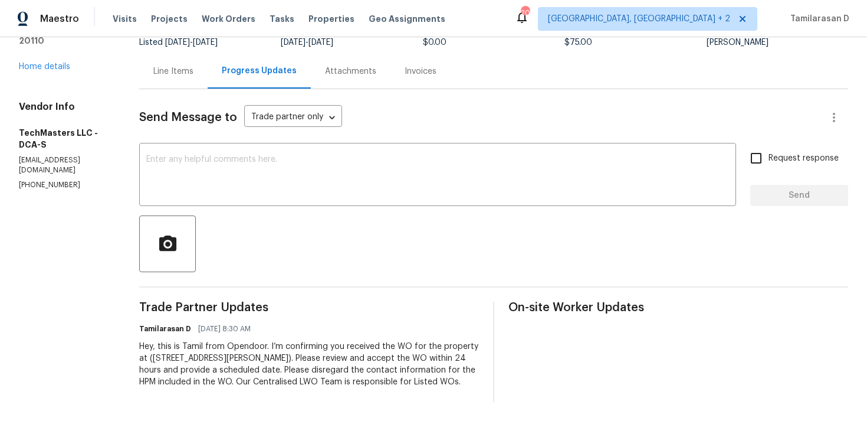
click at [317, 257] on div at bounding box center [493, 243] width 709 height 57
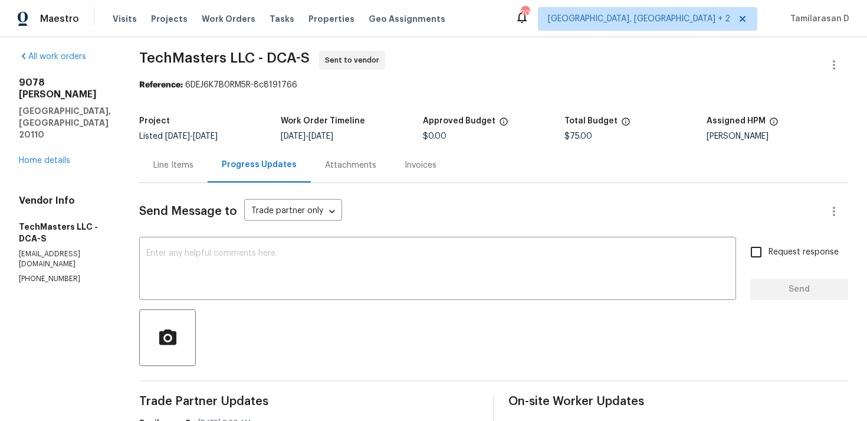
scroll to position [31, 0]
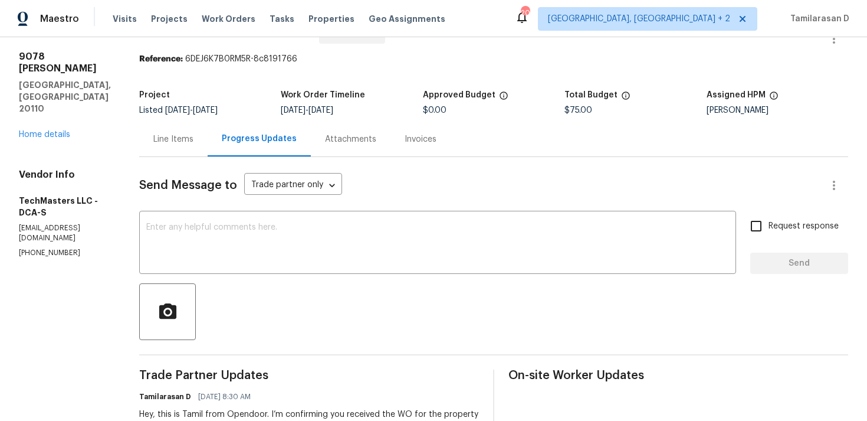
click at [173, 150] on div "Line Items" at bounding box center [173, 139] width 68 height 35
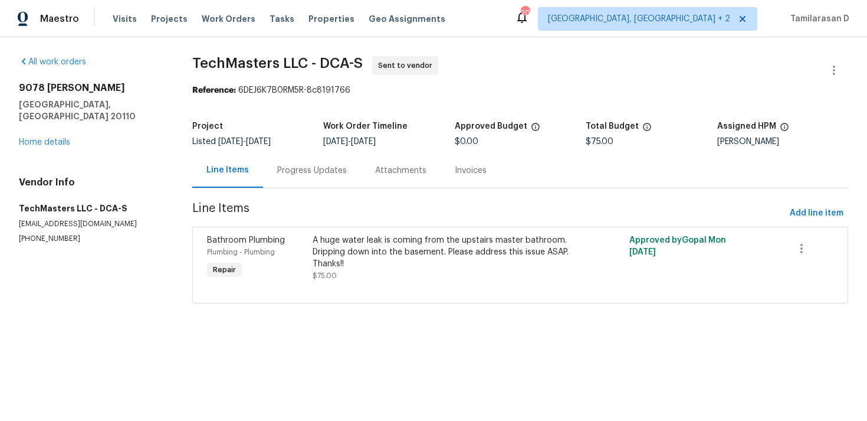
click at [287, 163] on div "Progress Updates" at bounding box center [312, 170] width 98 height 35
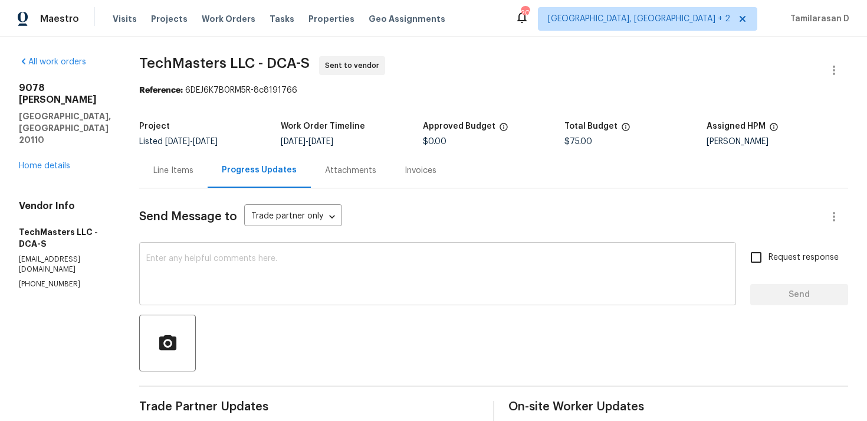
click at [189, 252] on div "x ​" at bounding box center [437, 275] width 597 height 60
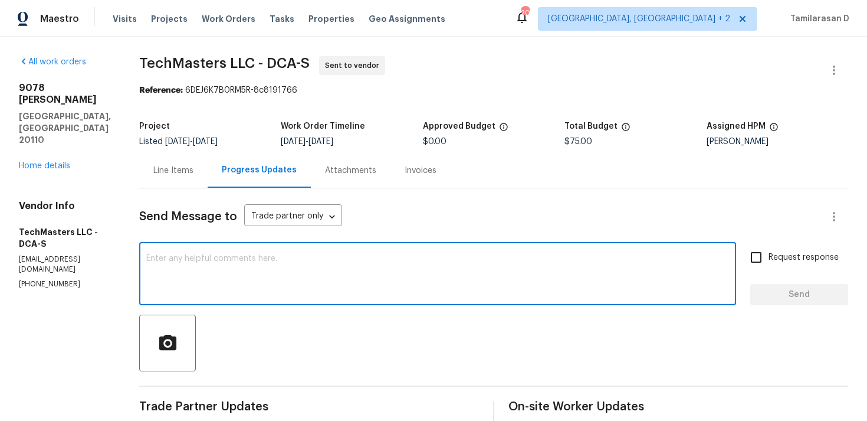
scroll to position [99, 0]
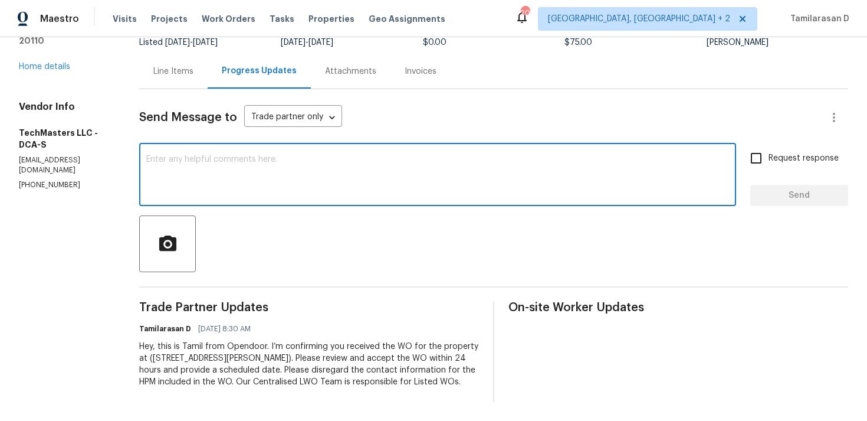
click at [214, 162] on textarea at bounding box center [437, 175] width 583 height 41
paste textarea "Hello Team, We are canceling this WO as we did not receive any response from yo…"
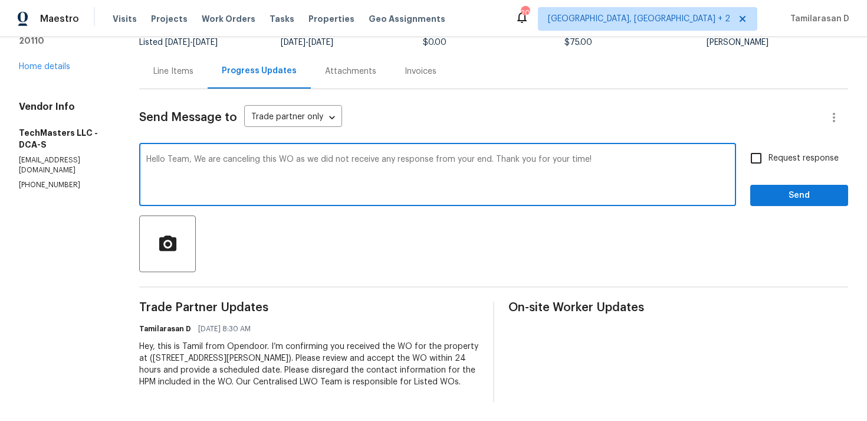
type textarea "Hello Team, We are canceling this WO as we did not receive any response from yo…"
click at [792, 193] on span "Send" at bounding box center [799, 195] width 79 height 15
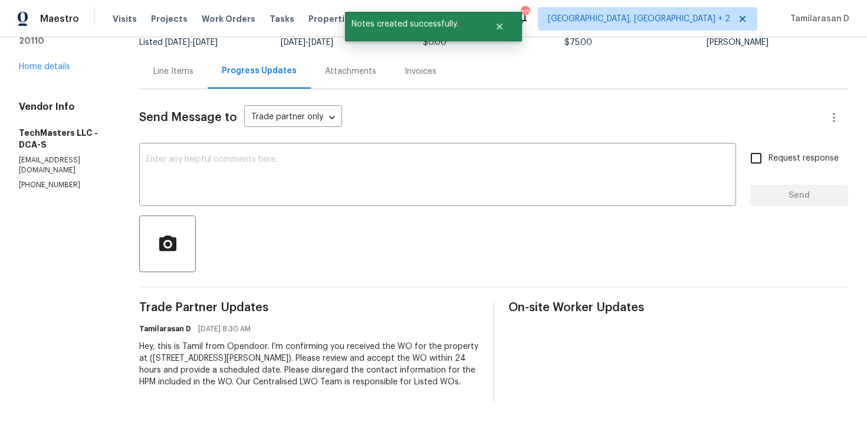
scroll to position [0, 0]
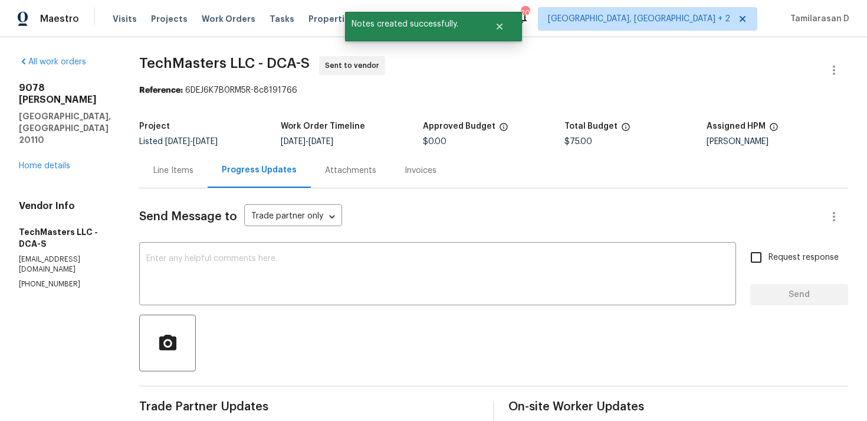
click at [191, 170] on div "Line Items" at bounding box center [173, 171] width 40 height 12
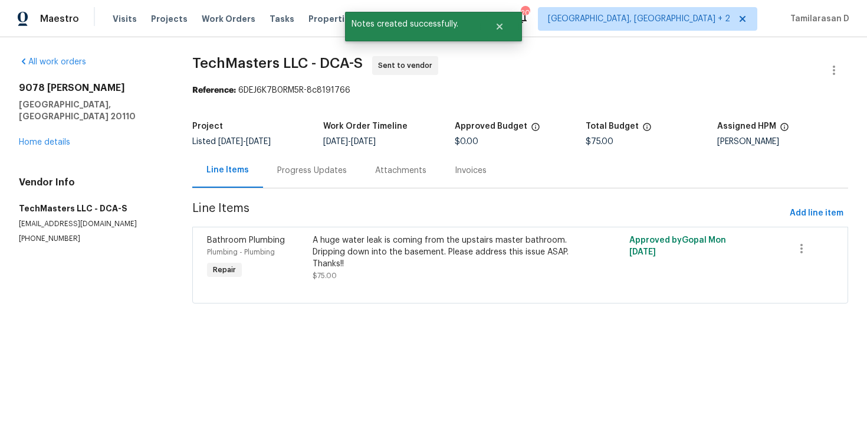
click at [403, 261] on div "A huge water leak is coming from the upstairs master bathroom. Dripping down in…" at bounding box center [441, 251] width 257 height 35
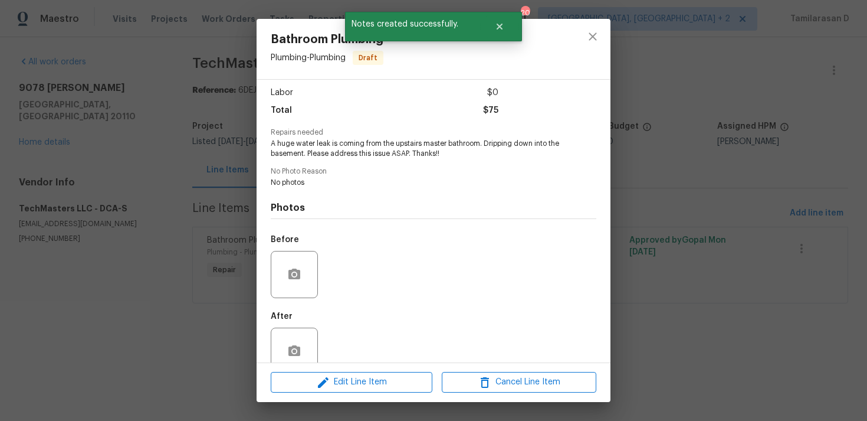
scroll to position [103, 0]
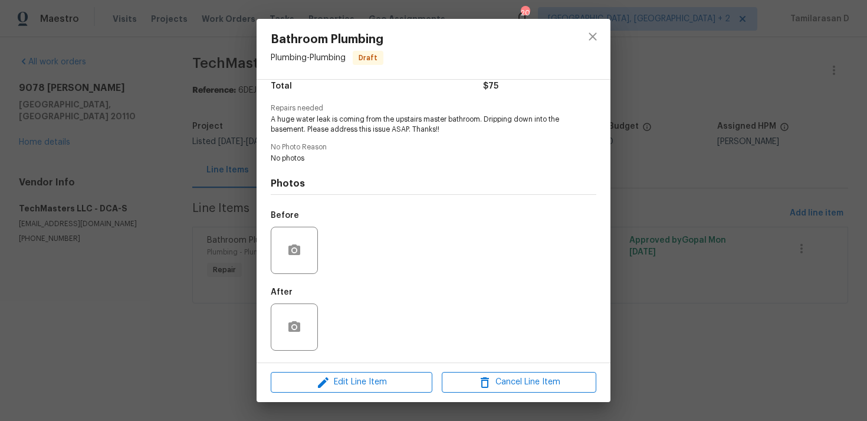
click at [191, 150] on div "Bathroom Plumbing Plumbing - Plumbing Draft Vendor TechMasters LLC Account Cate…" at bounding box center [433, 210] width 867 height 421
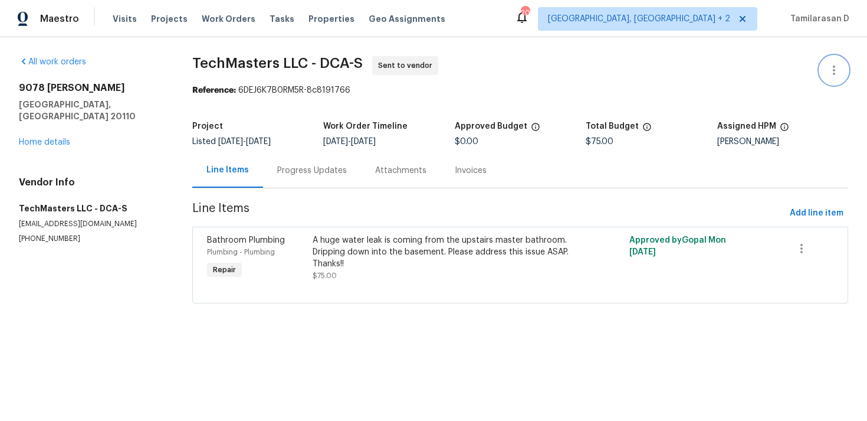
click at [838, 70] on icon "button" at bounding box center [834, 70] width 14 height 14
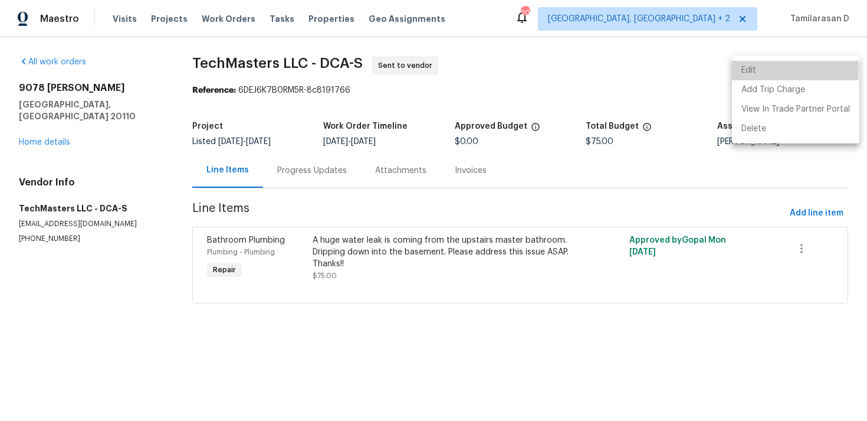
click at [768, 69] on li "Edit" at bounding box center [795, 70] width 127 height 19
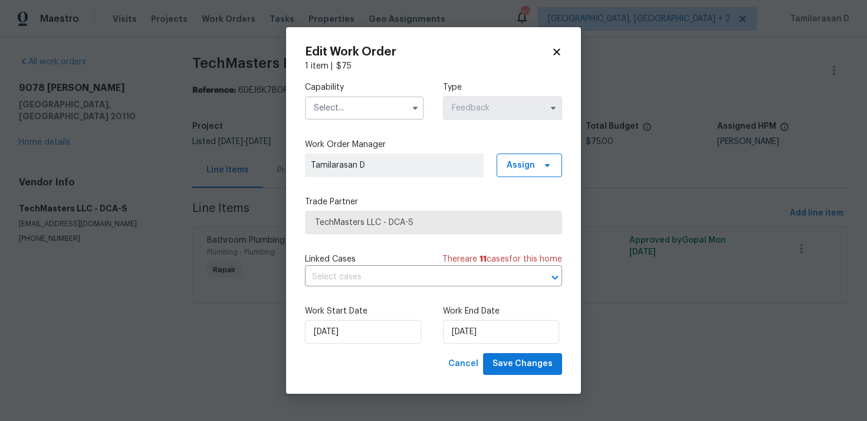
click at [372, 106] on input "text" at bounding box center [364, 108] width 119 height 24
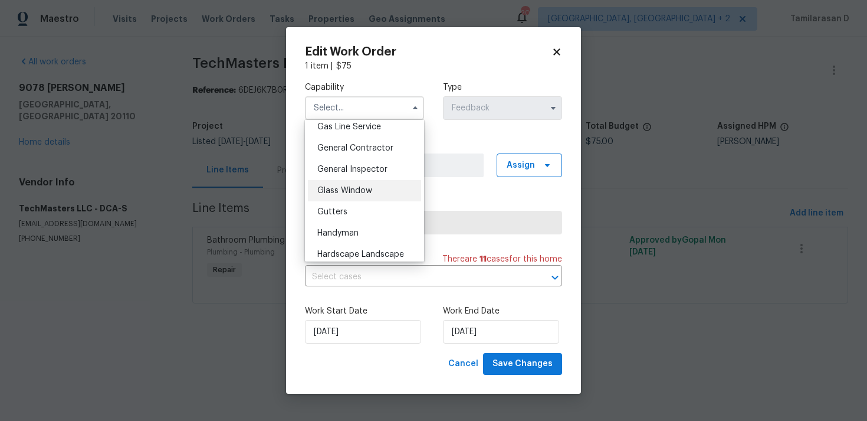
scroll to position [536, 0]
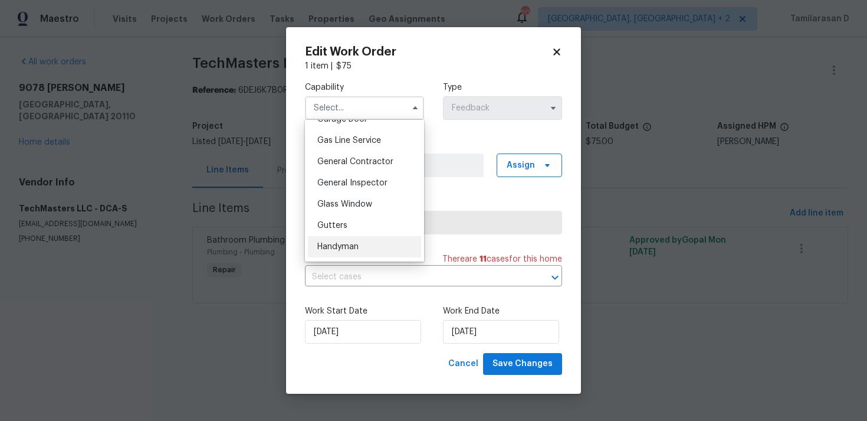
click at [338, 242] on span "Handyman" at bounding box center [337, 246] width 41 height 8
type input "Handyman"
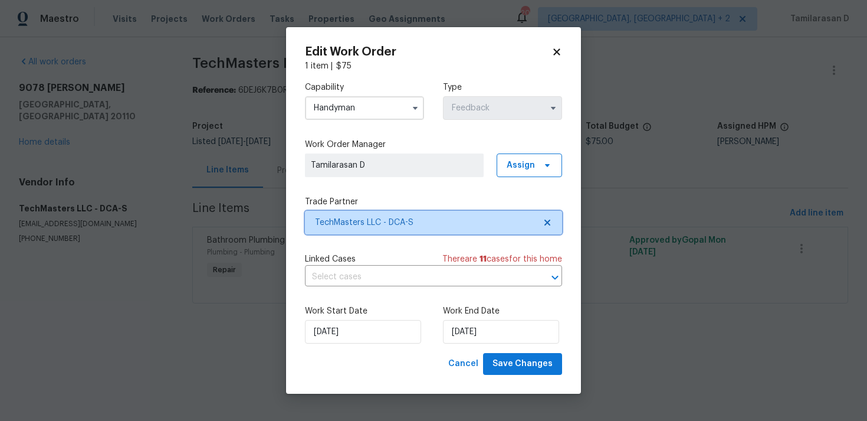
click at [343, 221] on span "TechMasters LLC - DCA-S" at bounding box center [425, 222] width 220 height 12
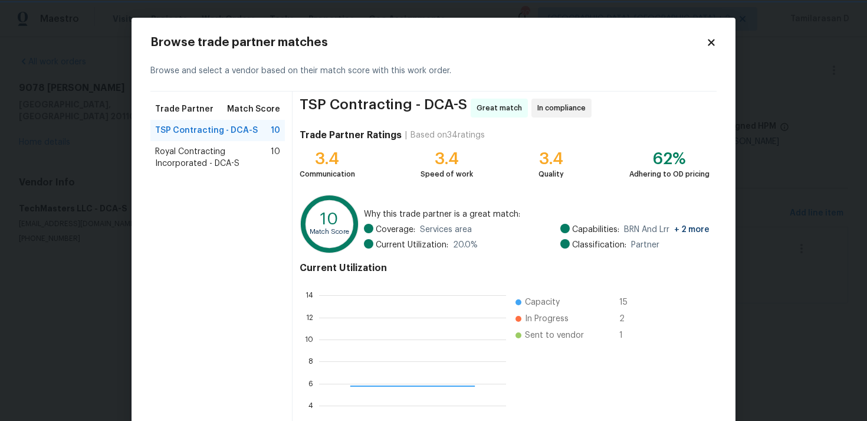
scroll to position [165, 187]
click at [225, 155] on span "Royal Contracting Incorporated - DCA-S" at bounding box center [213, 158] width 116 height 24
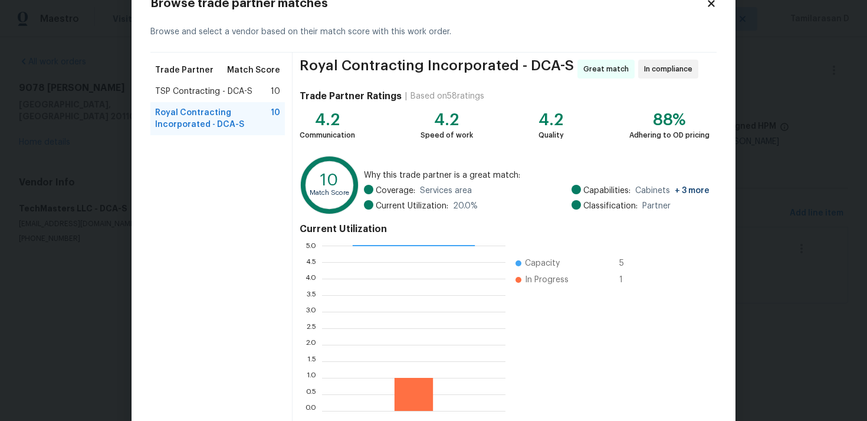
scroll to position [100, 0]
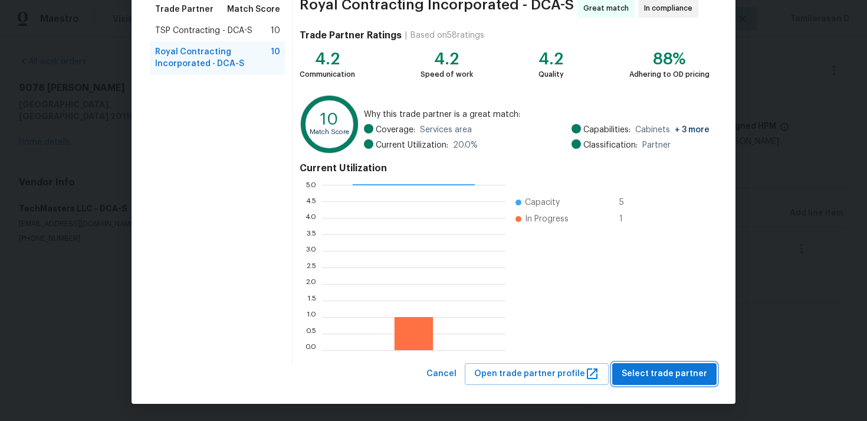
click at [671, 367] on span "Select trade partner" at bounding box center [665, 373] width 86 height 15
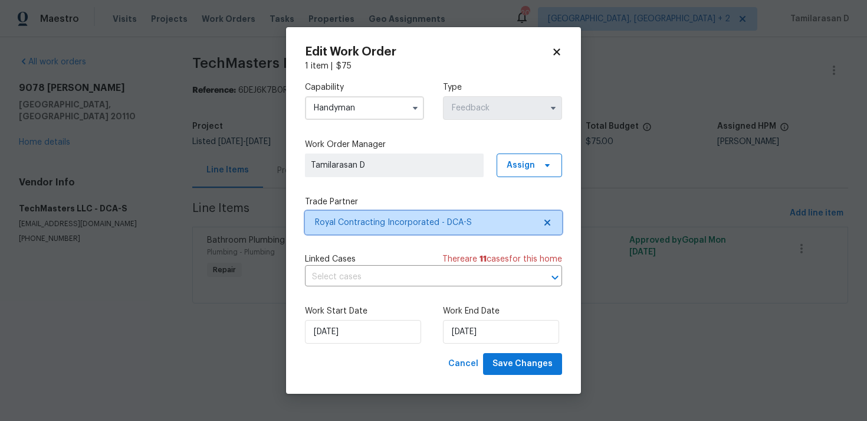
scroll to position [0, 0]
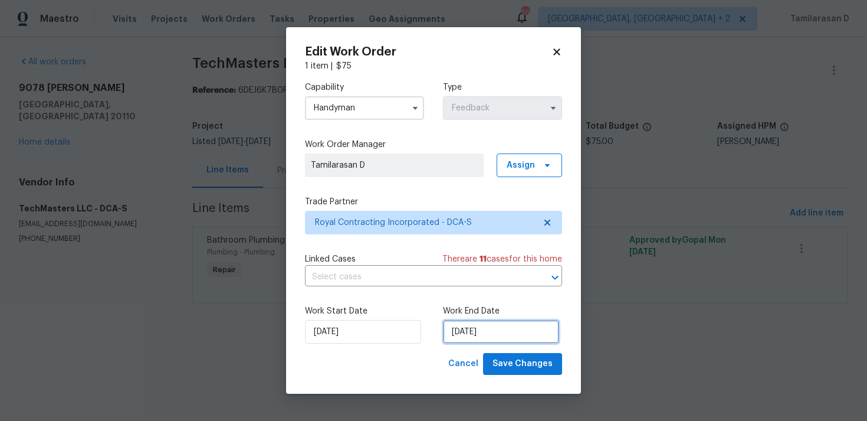
click at [461, 336] on input "[DATE]" at bounding box center [501, 332] width 116 height 24
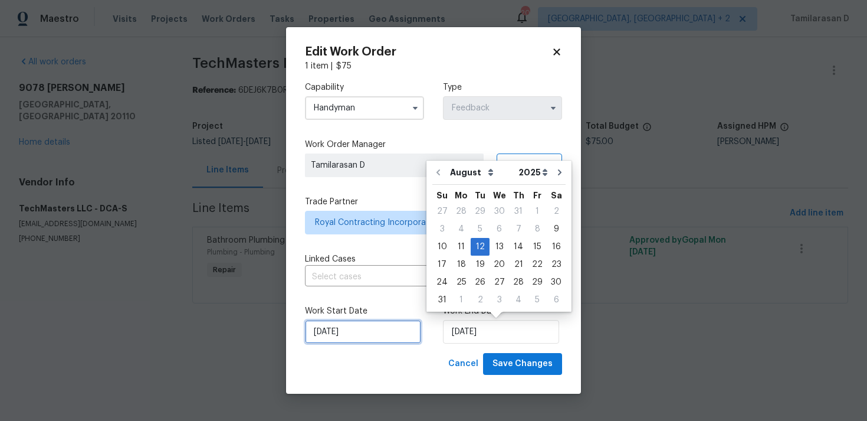
click at [359, 333] on input "[DATE]" at bounding box center [363, 332] width 116 height 24
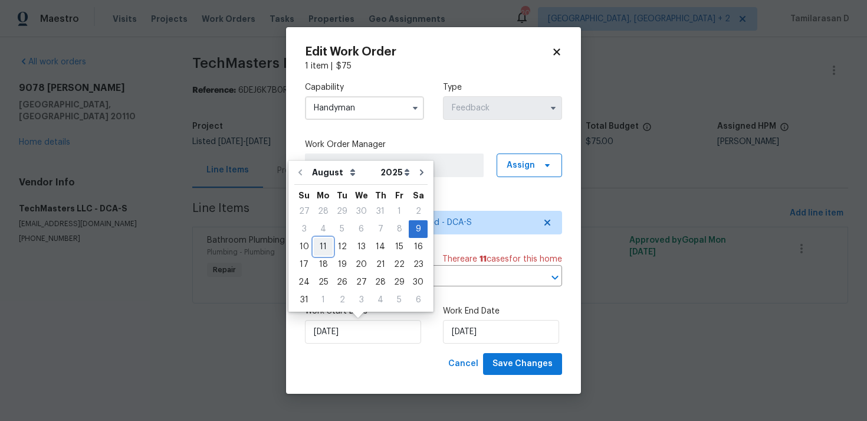
click at [323, 250] on div "11" at bounding box center [323, 246] width 19 height 17
type input "[DATE]"
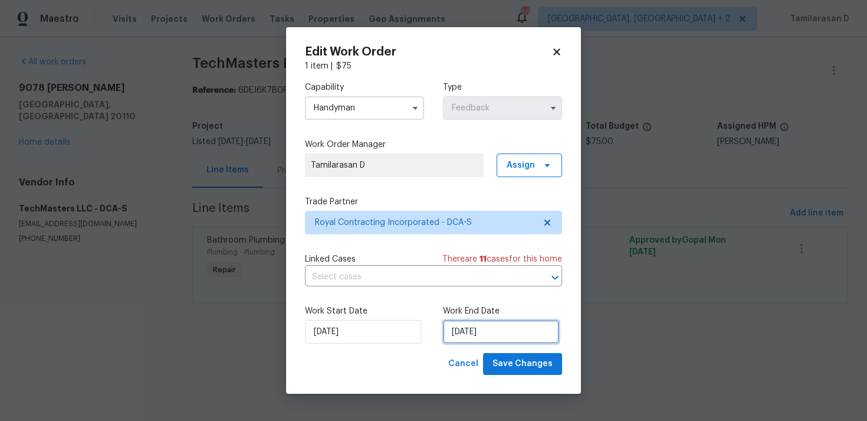
click at [511, 327] on input "[DATE]" at bounding box center [501, 332] width 116 height 24
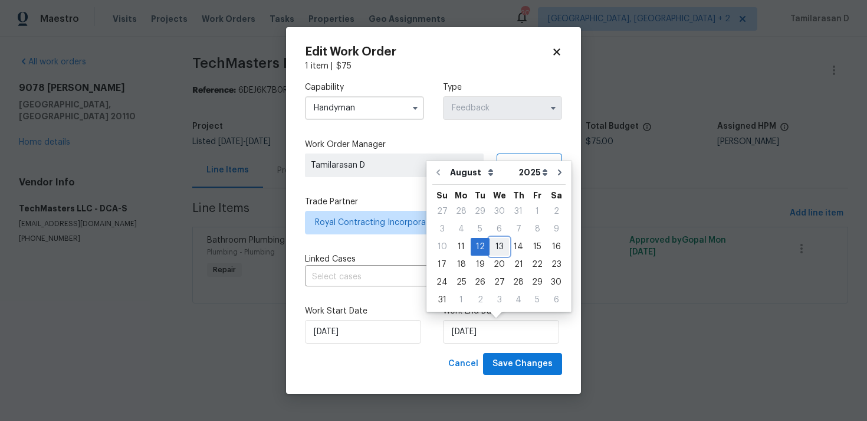
click at [494, 241] on div "13" at bounding box center [499, 246] width 19 height 17
type input "[DATE]"
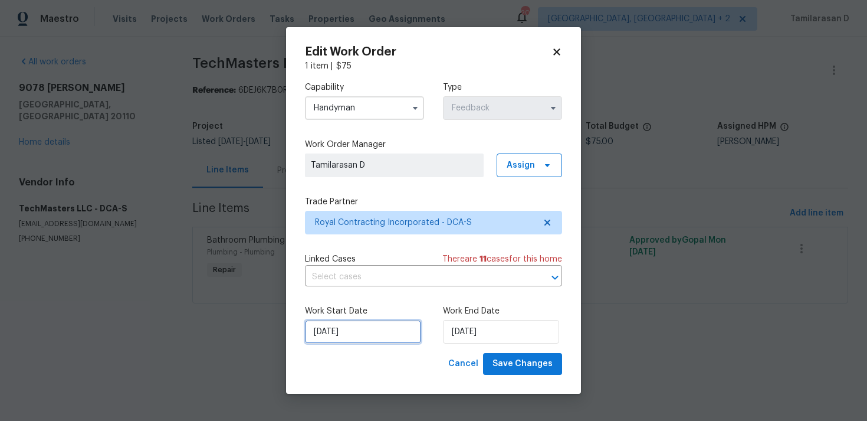
click at [347, 334] on input "[DATE]" at bounding box center [363, 332] width 116 height 24
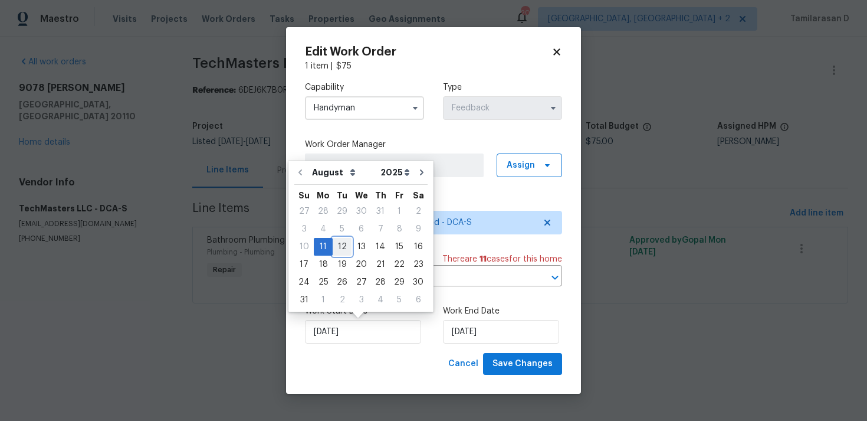
click at [338, 245] on div "12" at bounding box center [342, 246] width 19 height 17
type input "[DATE]"
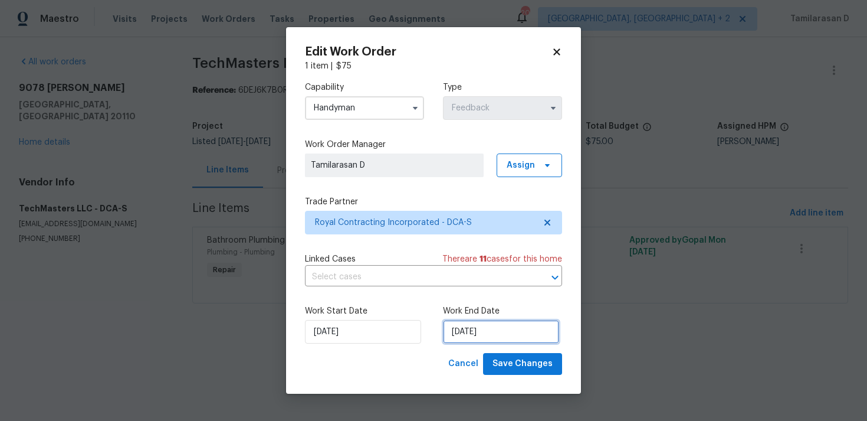
click at [477, 320] on input "[DATE]" at bounding box center [501, 332] width 116 height 24
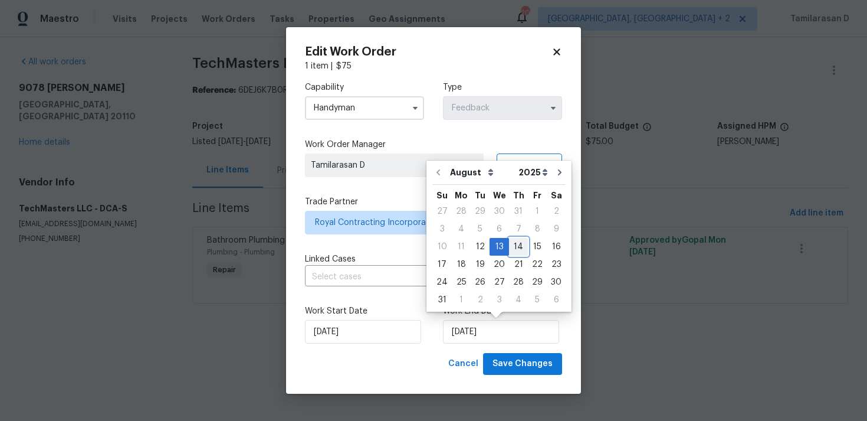
click at [518, 241] on div "14" at bounding box center [518, 246] width 19 height 17
type input "[DATE]"
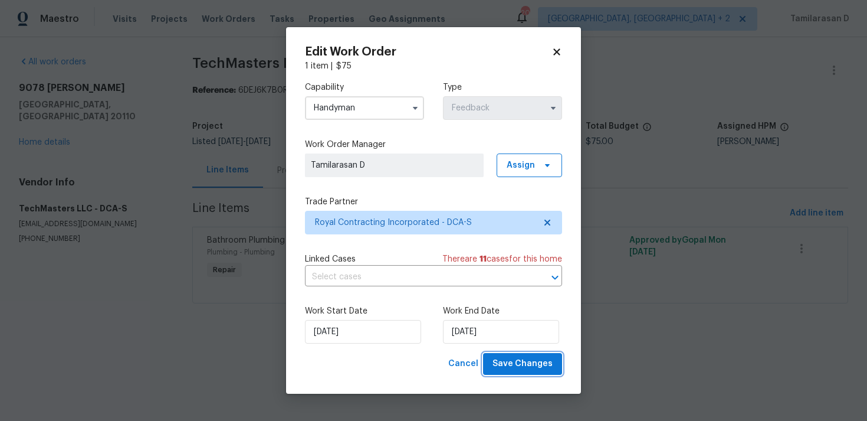
click at [529, 371] on span "Save Changes" at bounding box center [523, 363] width 60 height 15
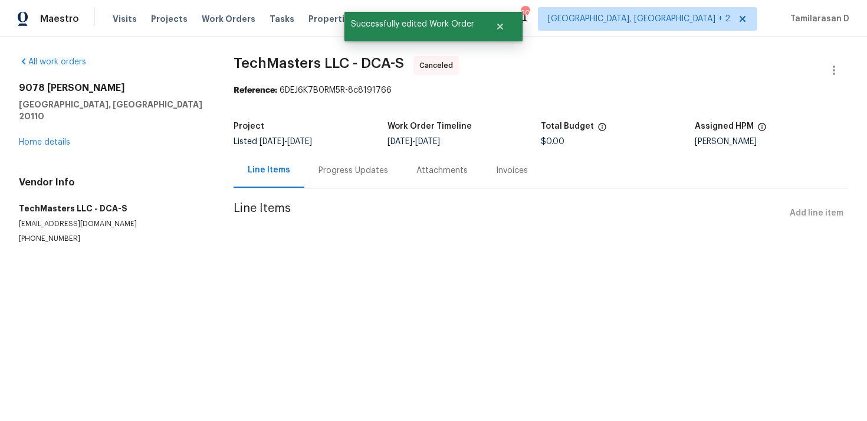
click at [343, 175] on div "Progress Updates" at bounding box center [354, 171] width 70 height 12
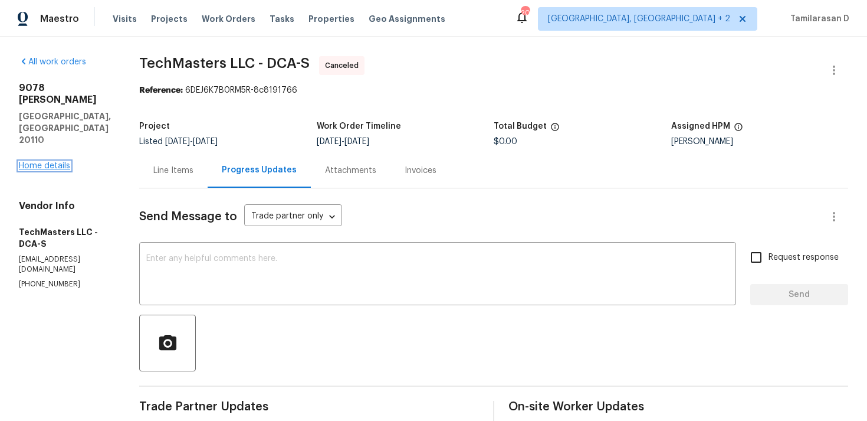
click at [59, 162] on link "Home details" at bounding box center [44, 166] width 51 height 8
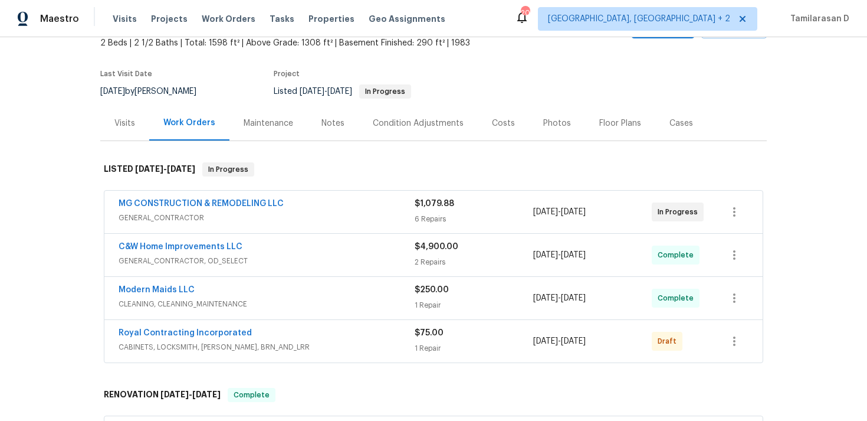
scroll to position [127, 0]
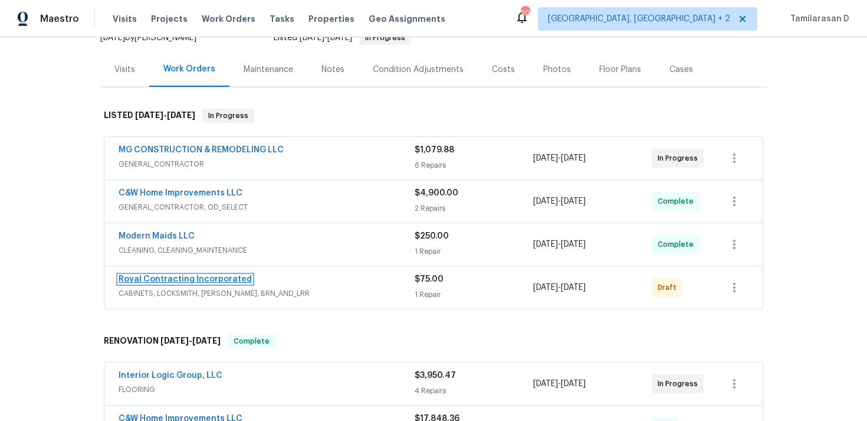
click at [196, 277] on link "Royal Contracting Incorporated" at bounding box center [185, 279] width 133 height 8
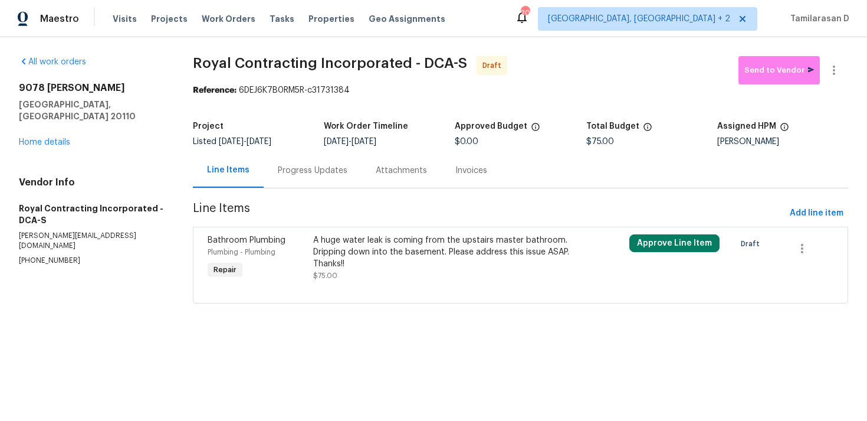
click at [304, 178] on div "Progress Updates" at bounding box center [313, 170] width 98 height 35
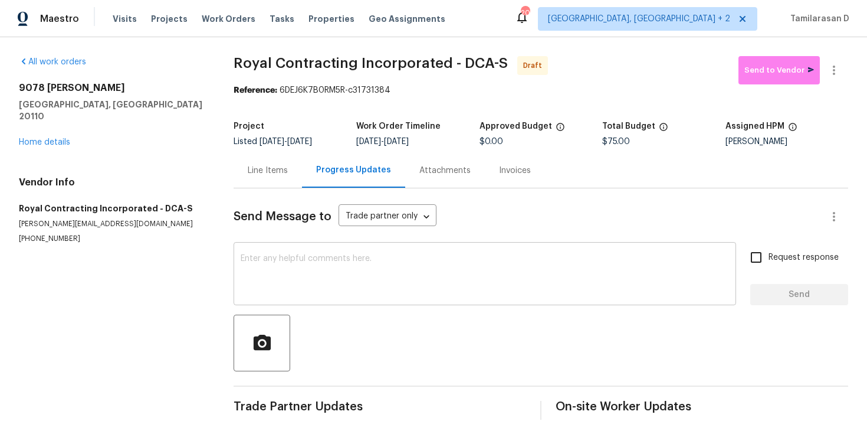
scroll to position [18, 0]
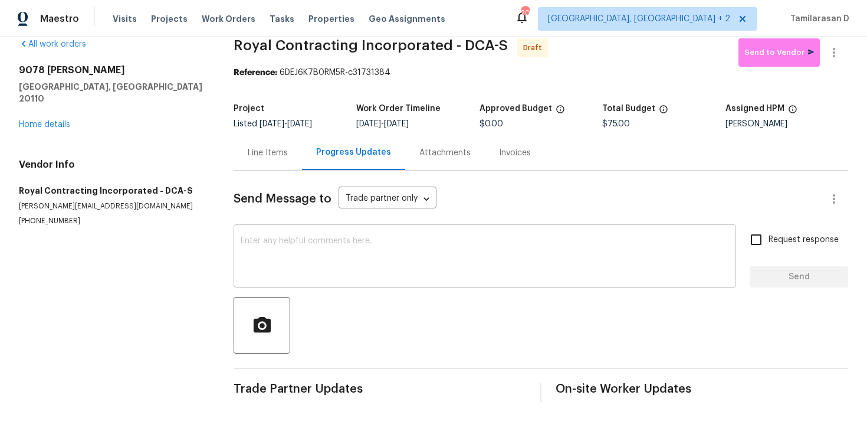
click at [261, 258] on textarea at bounding box center [485, 257] width 488 height 41
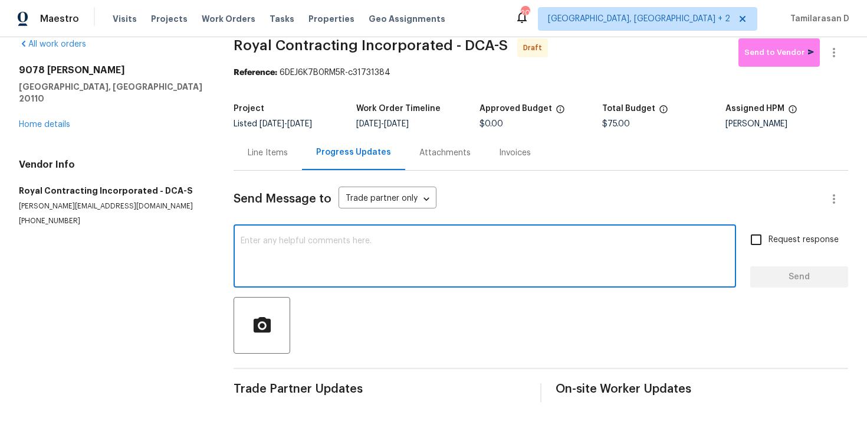
click at [266, 157] on div "Line Items" at bounding box center [268, 153] width 40 height 12
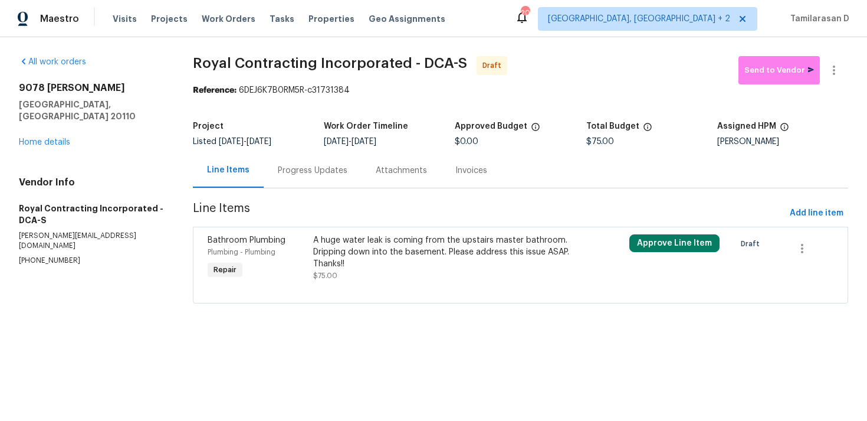
click at [313, 168] on div "Progress Updates" at bounding box center [313, 171] width 70 height 12
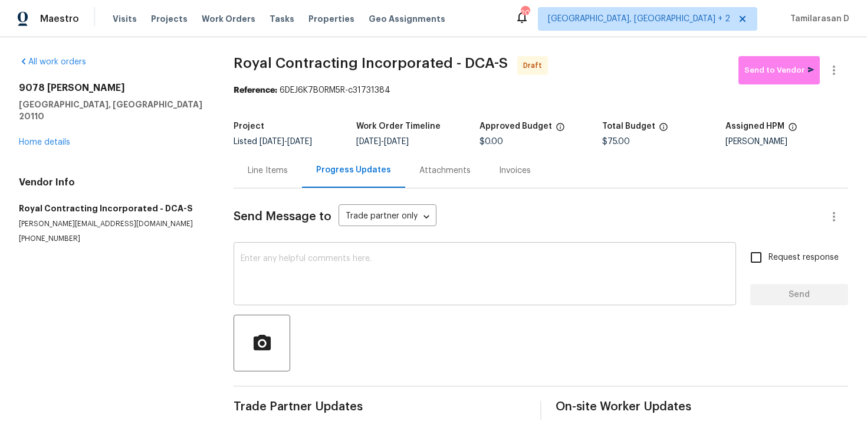
click at [291, 278] on textarea at bounding box center [485, 274] width 488 height 41
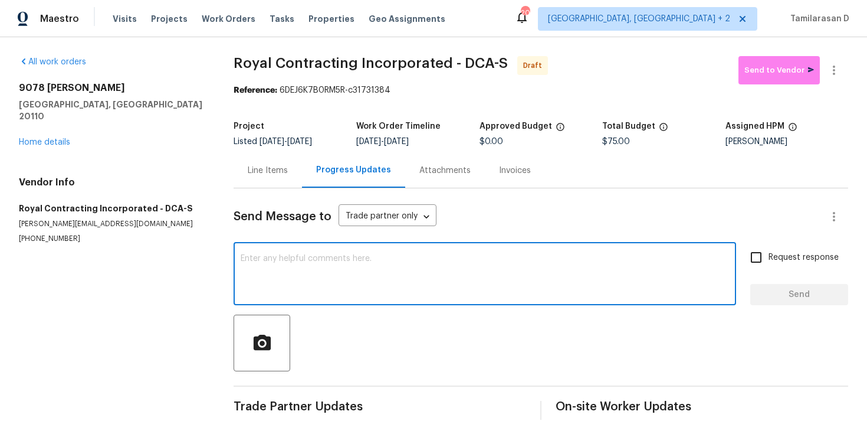
scroll to position [18, 0]
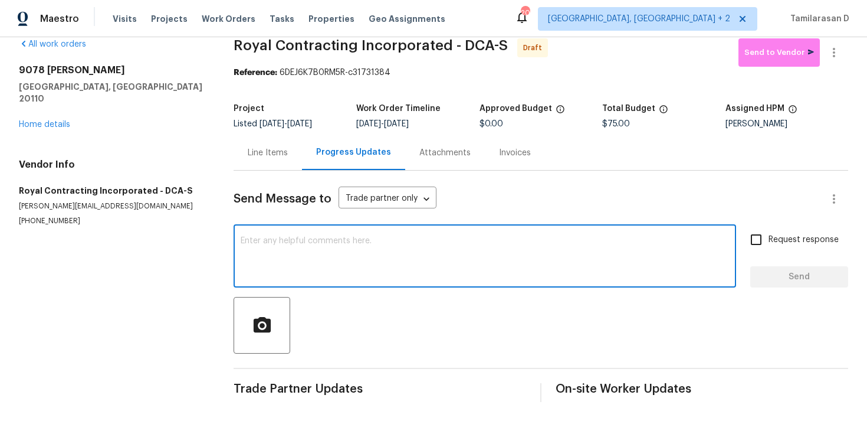
paste textarea "Hey, this is Tamil from Opendoor. I’m confirming you received the WO for the pr…"
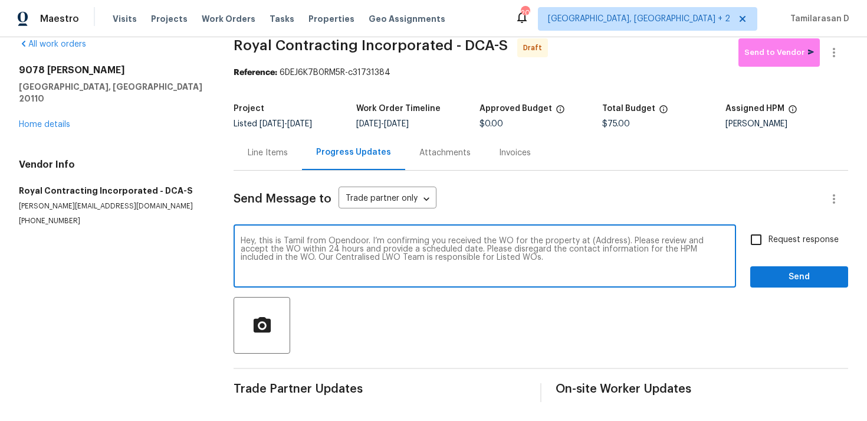
click at [596, 239] on textarea "Hey, this is Tamil from Opendoor. I’m confirming you received the WO for the pr…" at bounding box center [485, 257] width 488 height 41
paste textarea "[STREET_ADDRESS][PERSON_NAME]"
type textarea "Hey, this is Tamil from Opendoor. I’m confirming you received the WO for the pr…"
click at [776, 236] on span "Request response" at bounding box center [804, 240] width 70 height 12
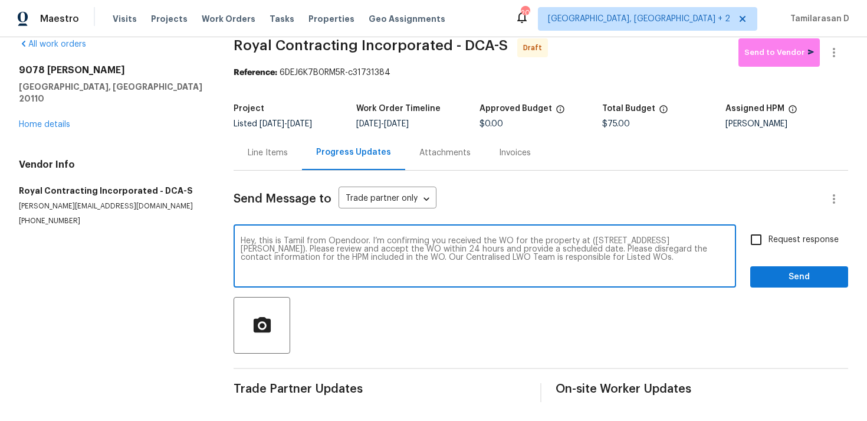
click at [769, 236] on input "Request response" at bounding box center [756, 239] width 25 height 25
checkbox input "true"
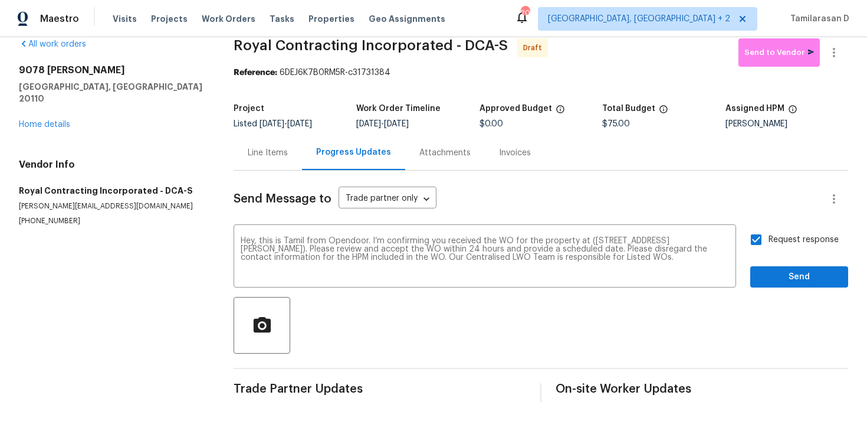
click at [815, 263] on div "Request response Send" at bounding box center [799, 257] width 98 height 60
click at [805, 281] on span "Send" at bounding box center [799, 277] width 79 height 15
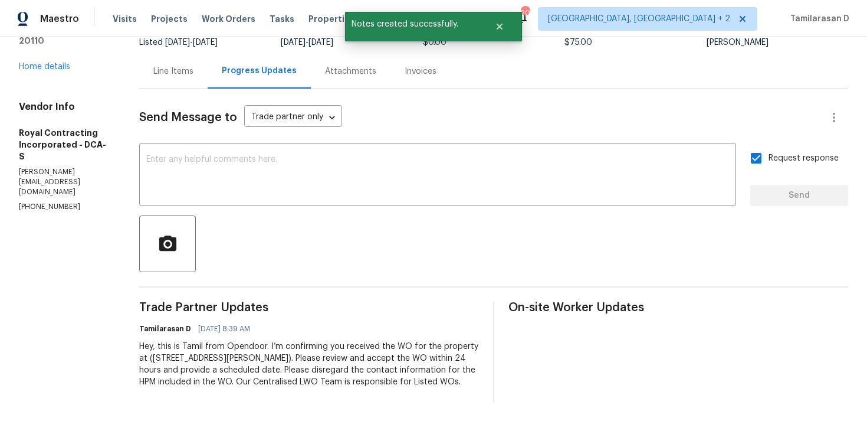
scroll to position [0, 0]
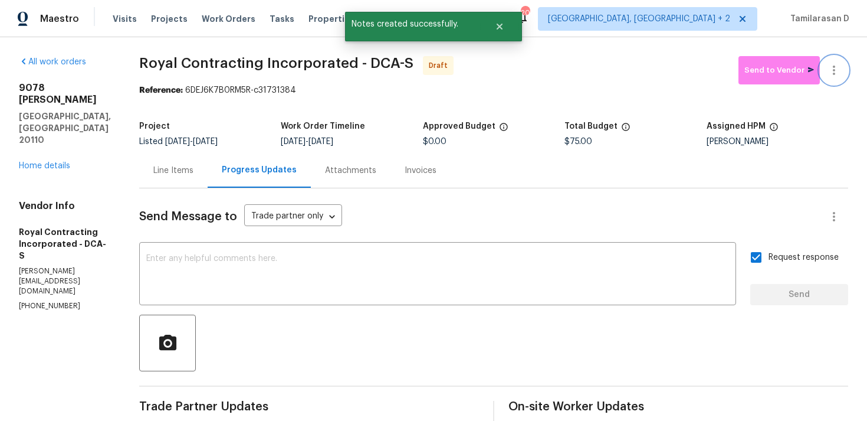
click at [829, 63] on icon "button" at bounding box center [834, 70] width 14 height 14
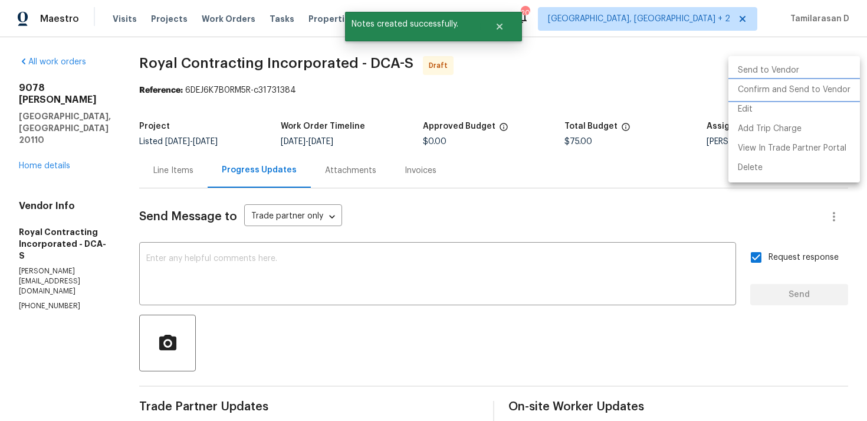
click at [770, 88] on li "Confirm and Send to Vendor" at bounding box center [794, 89] width 132 height 19
click at [613, 82] on div at bounding box center [433, 210] width 867 height 421
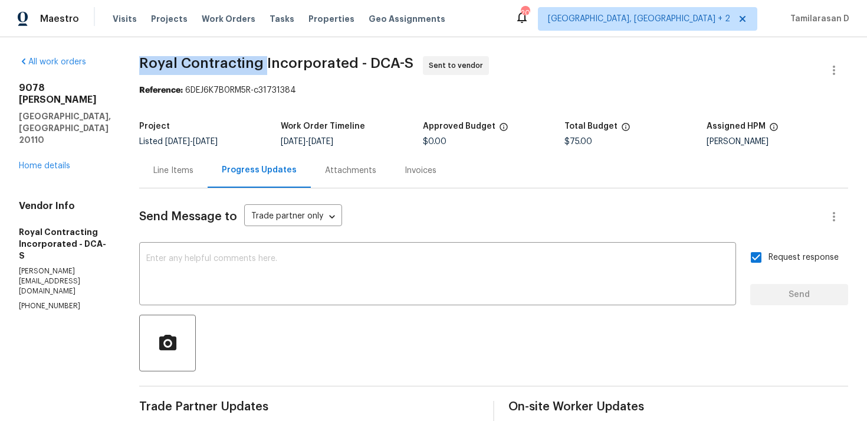
drag, startPoint x: 153, startPoint y: 65, endPoint x: 277, endPoint y: 65, distance: 124.5
click at [277, 65] on span "Royal Contracting Incorporated - DCA-S" at bounding box center [276, 63] width 274 height 14
copy span "Royal Contracting"
